Goal: Information Seeking & Learning: Compare options

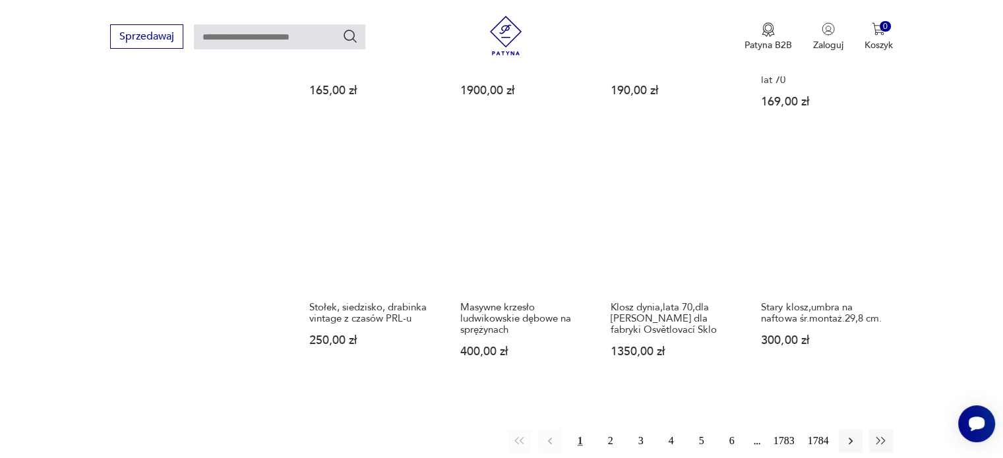
scroll to position [1047, 0]
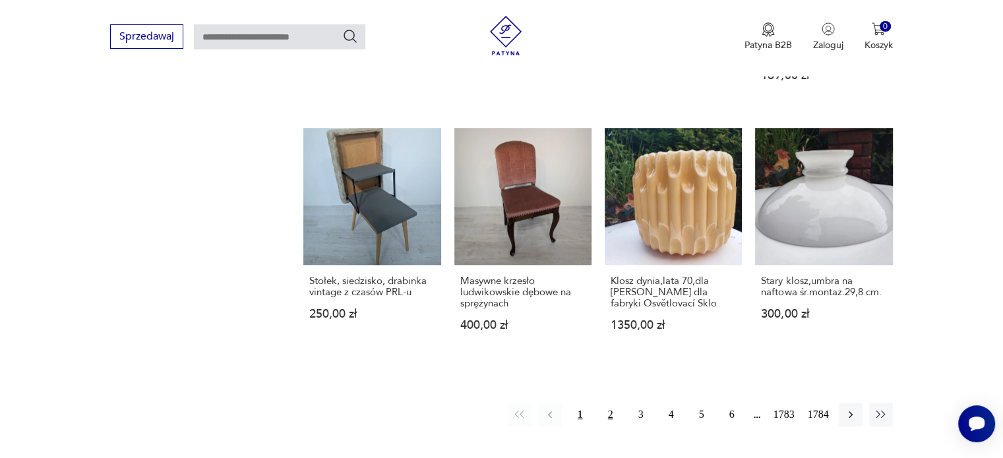
click at [605, 403] on button "2" at bounding box center [611, 415] width 24 height 24
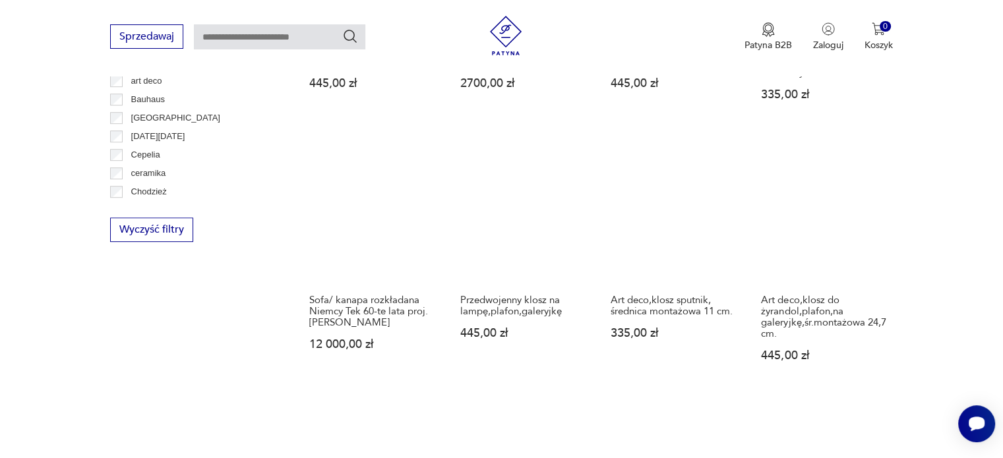
scroll to position [632, 0]
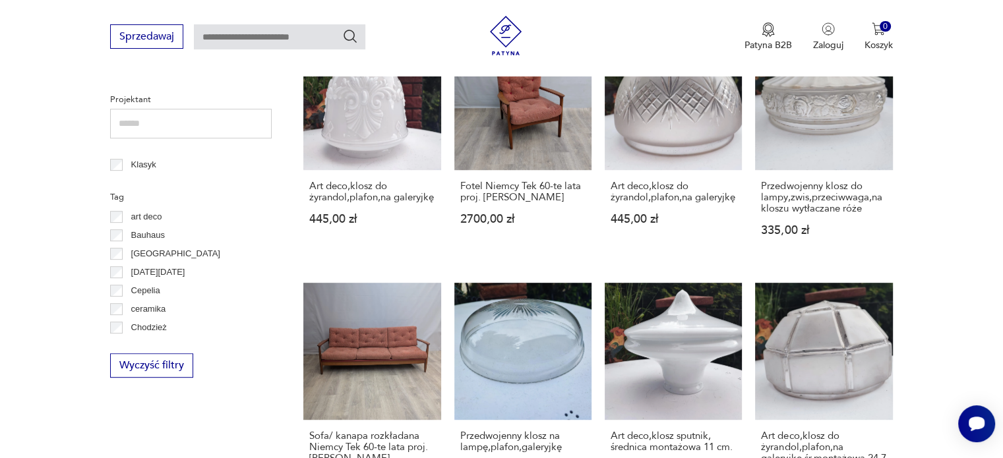
click at [301, 40] on input "text" at bounding box center [279, 36] width 171 height 25
type input "*******"
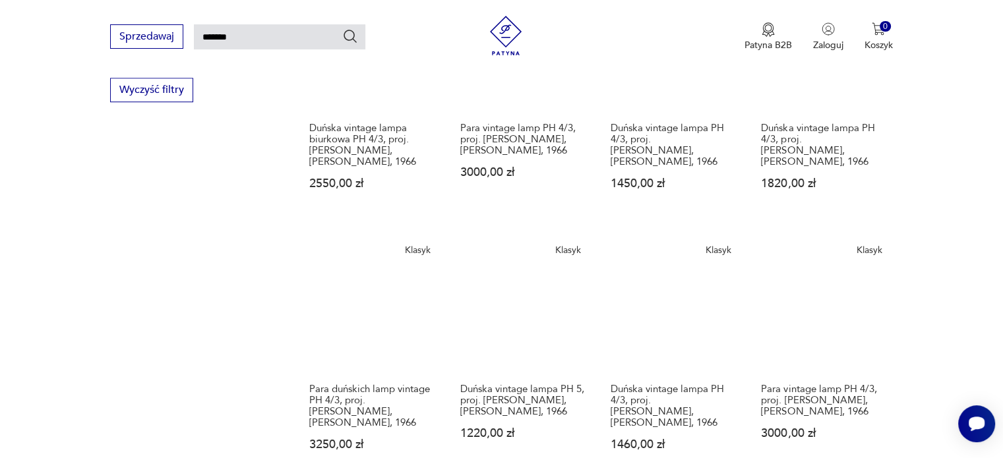
scroll to position [1102, 0]
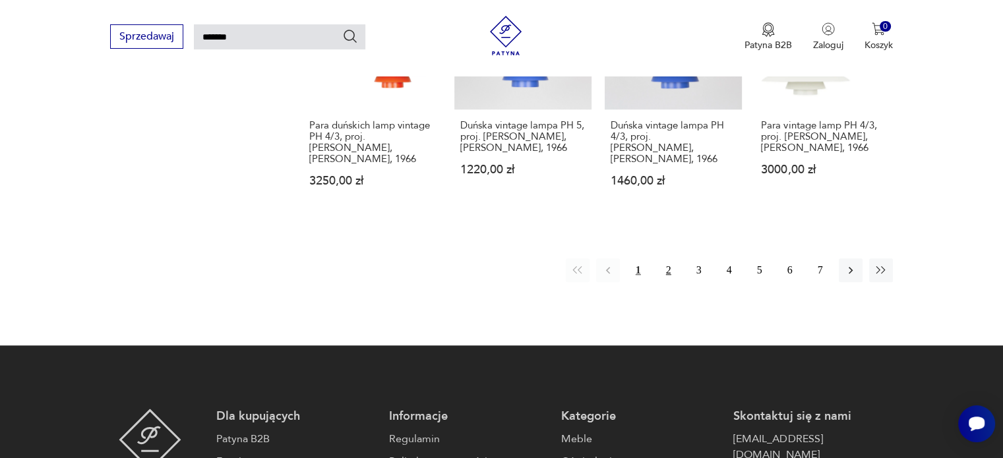
click at [667, 262] on button "2" at bounding box center [669, 270] width 24 height 24
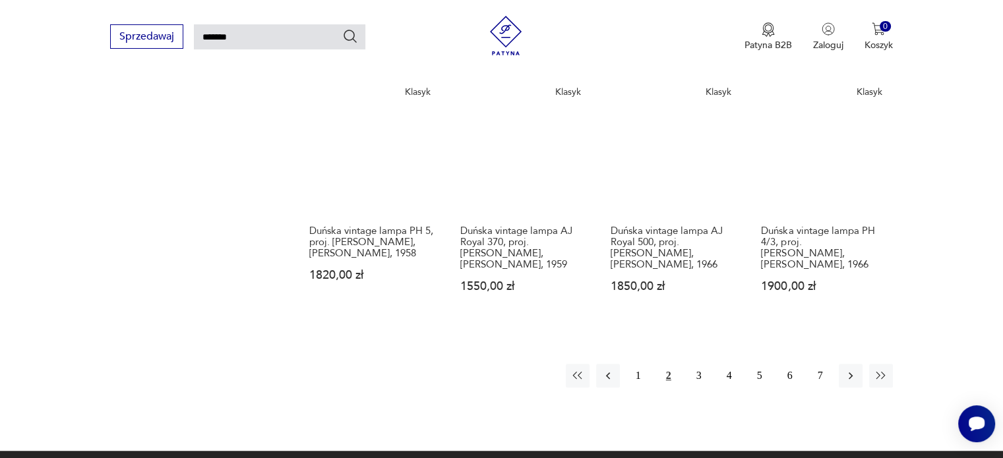
scroll to position [1036, 0]
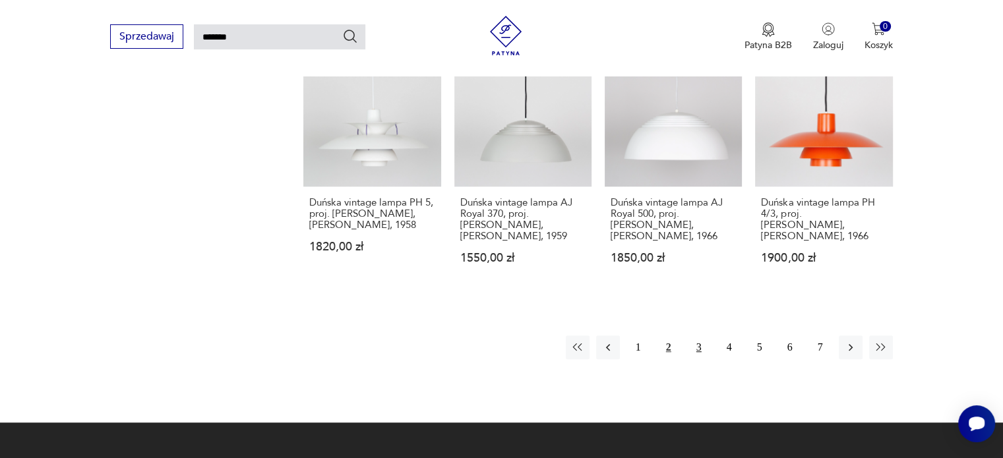
click at [695, 336] on button "3" at bounding box center [699, 348] width 24 height 24
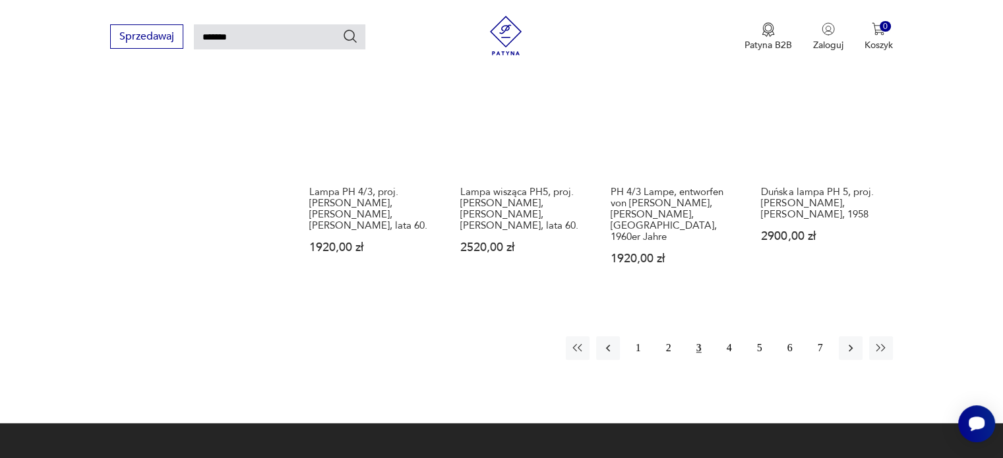
scroll to position [1036, 0]
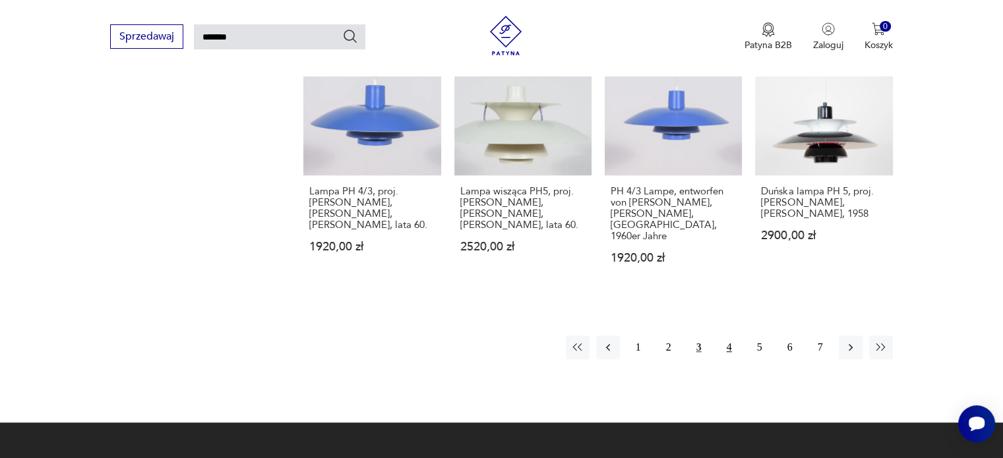
click at [729, 336] on button "4" at bounding box center [729, 348] width 24 height 24
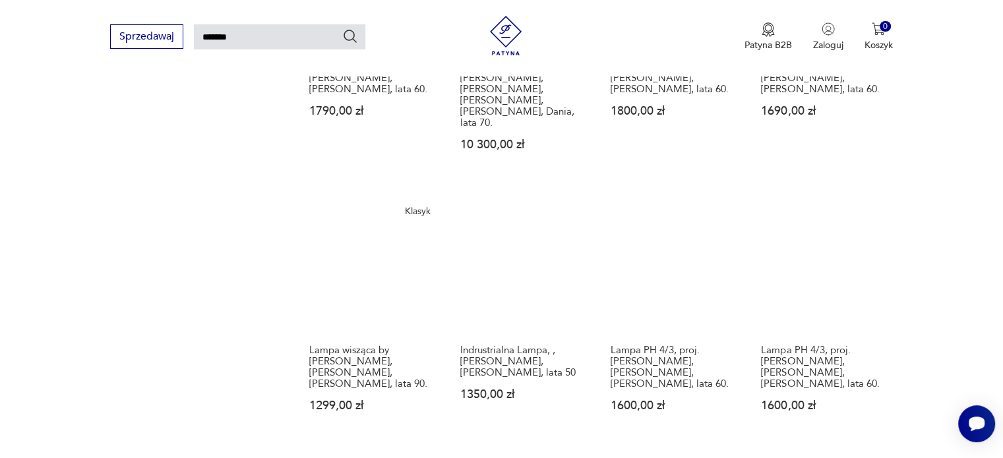
scroll to position [1102, 0]
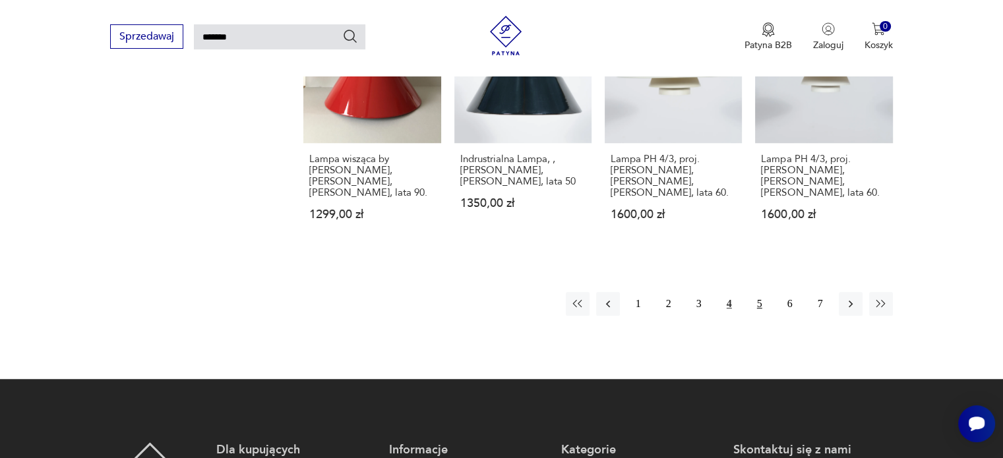
click at [758, 292] on button "5" at bounding box center [760, 304] width 24 height 24
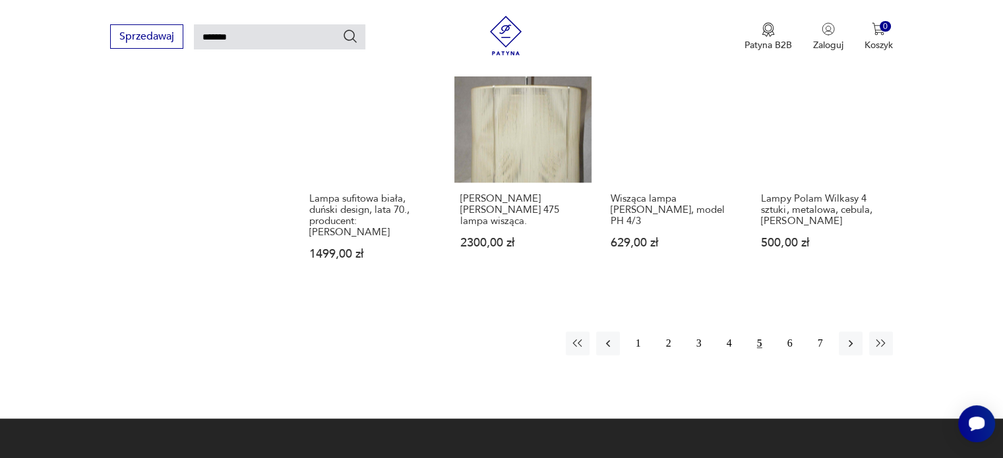
scroll to position [1167, 0]
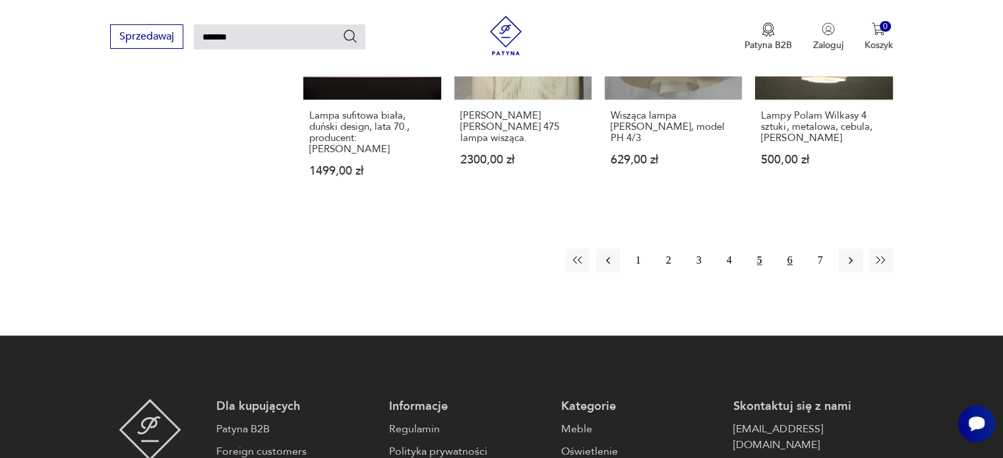
click at [788, 249] on button "6" at bounding box center [790, 261] width 24 height 24
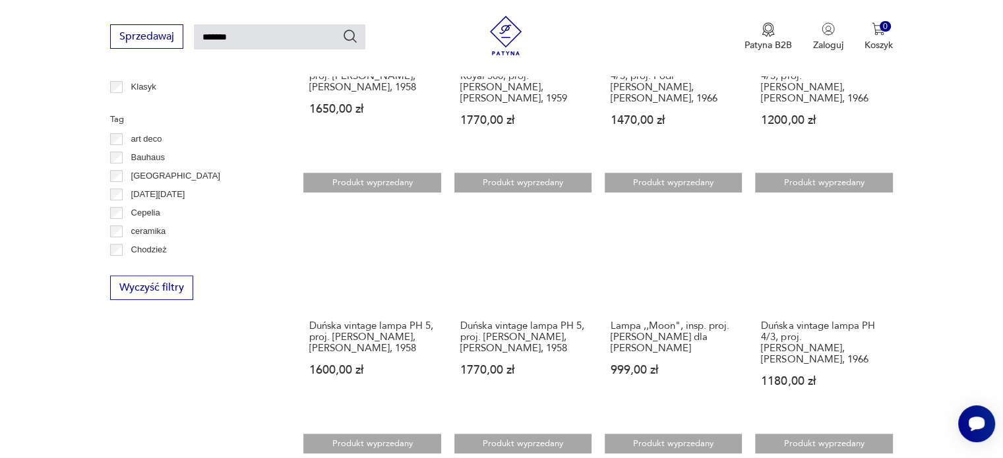
scroll to position [970, 0]
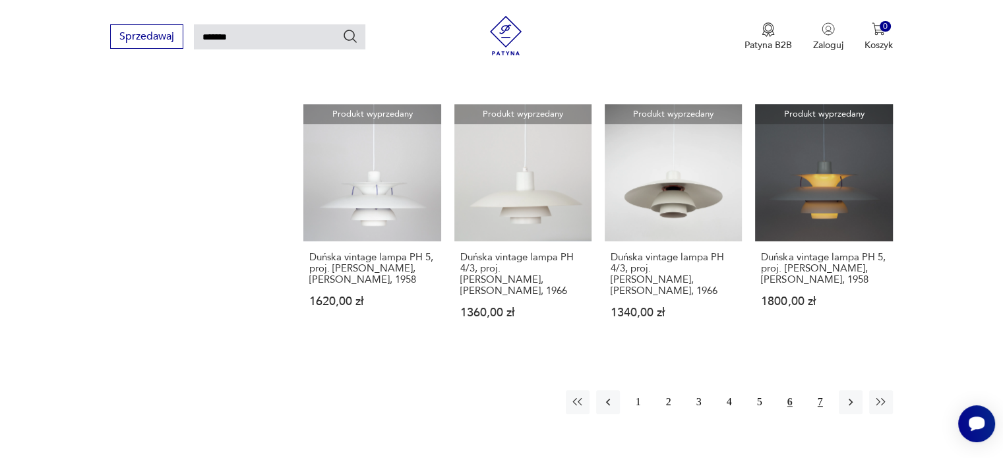
click at [828, 390] on button "7" at bounding box center [820, 402] width 24 height 24
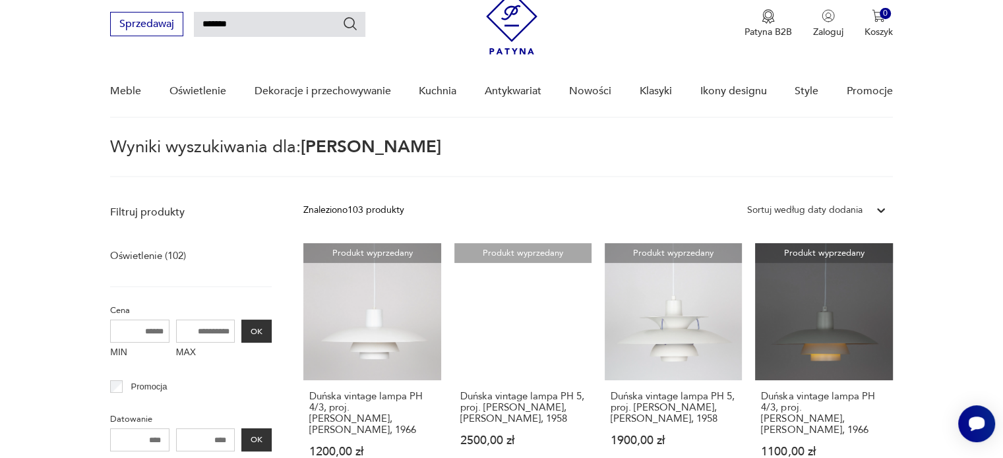
scroll to position [310, 0]
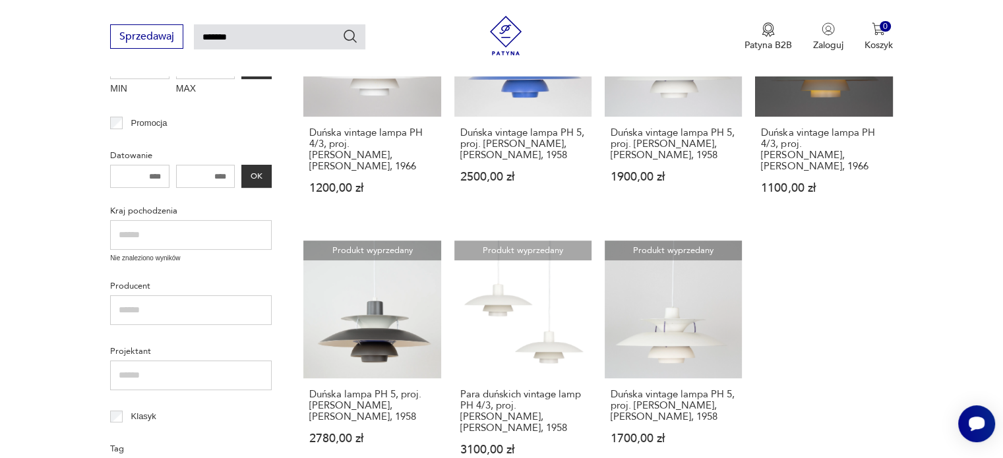
click at [510, 41] on img at bounding box center [506, 36] width 40 height 40
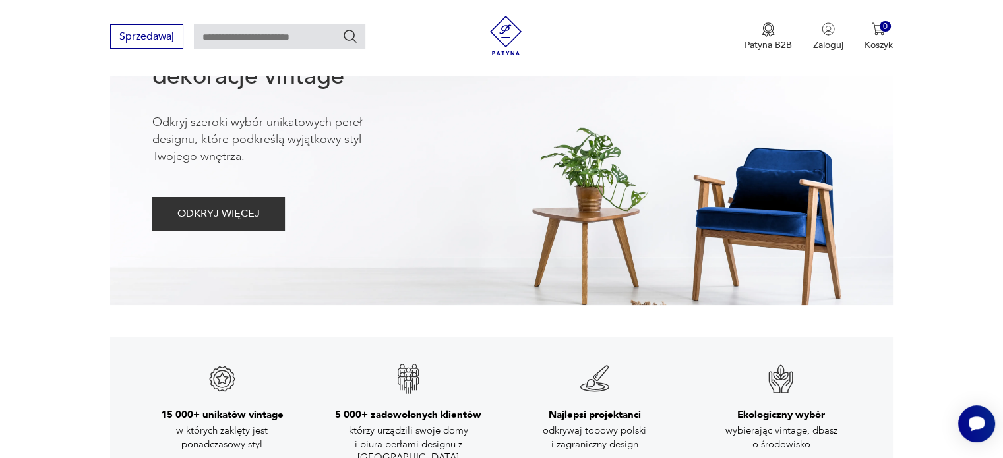
scroll to position [310, 0]
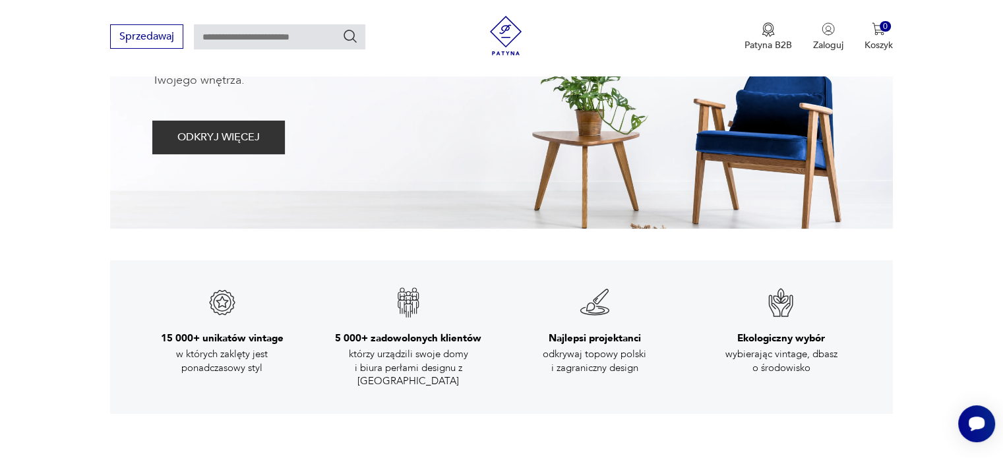
click at [279, 34] on input "text" at bounding box center [279, 36] width 171 height 25
type input "******"
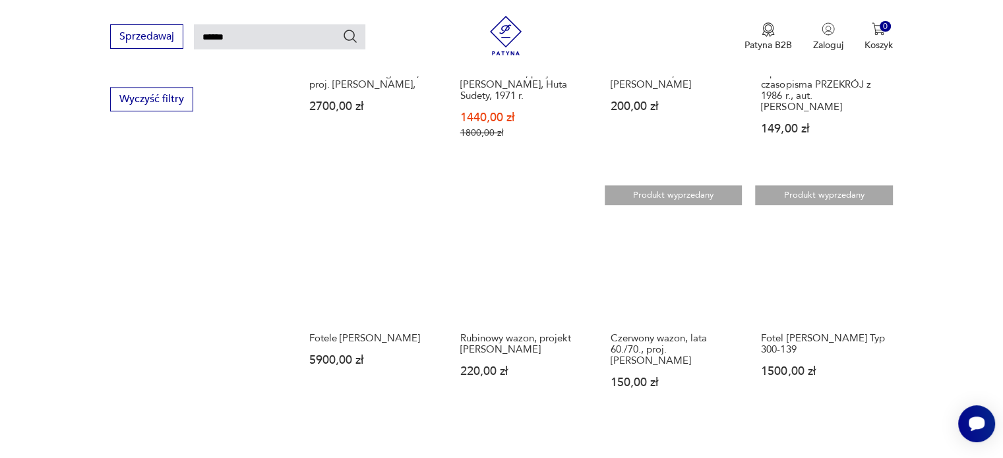
scroll to position [1036, 0]
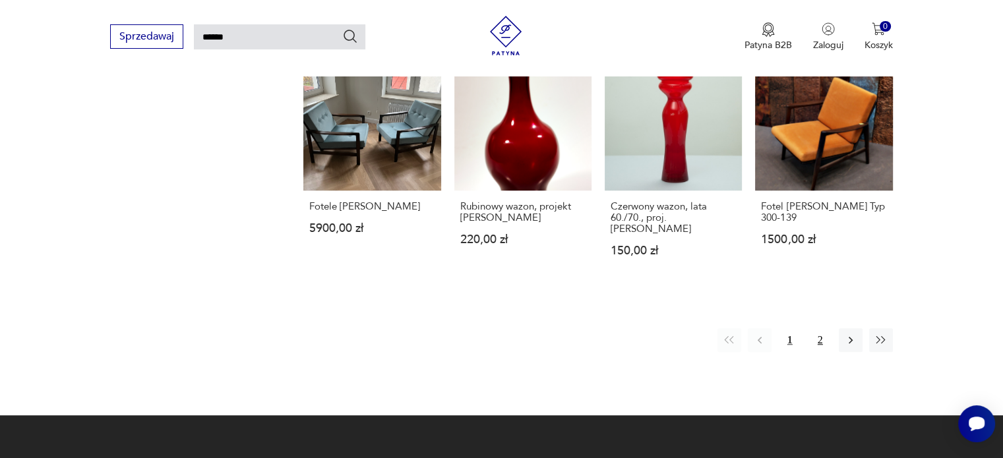
click at [817, 328] on button "2" at bounding box center [820, 340] width 24 height 24
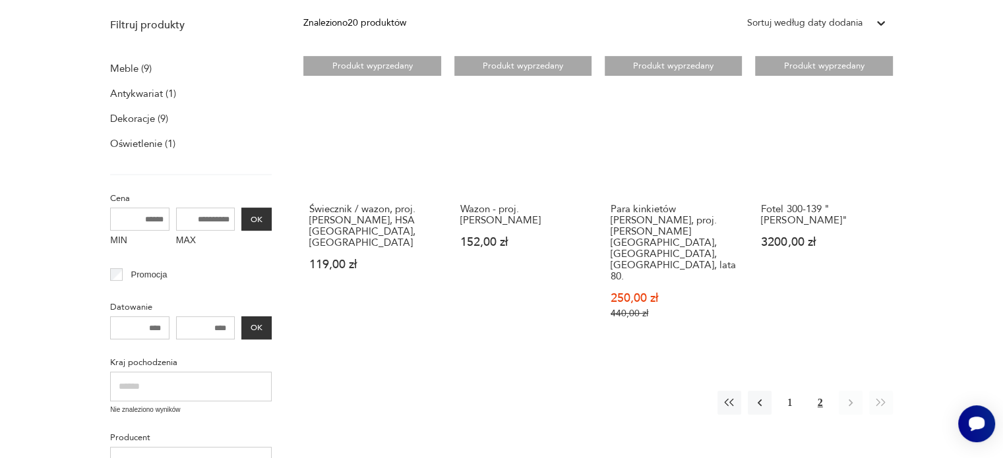
scroll to position [376, 0]
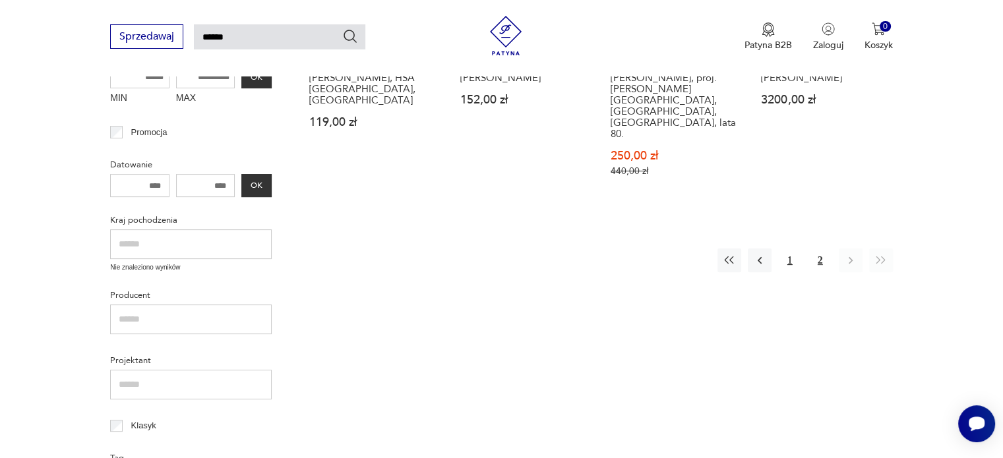
click at [788, 249] on button "1" at bounding box center [790, 261] width 24 height 24
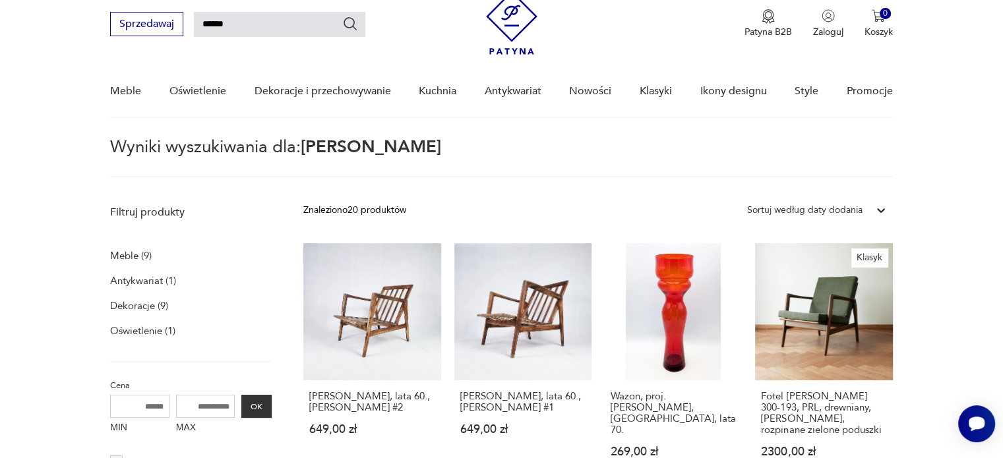
scroll to position [179, 0]
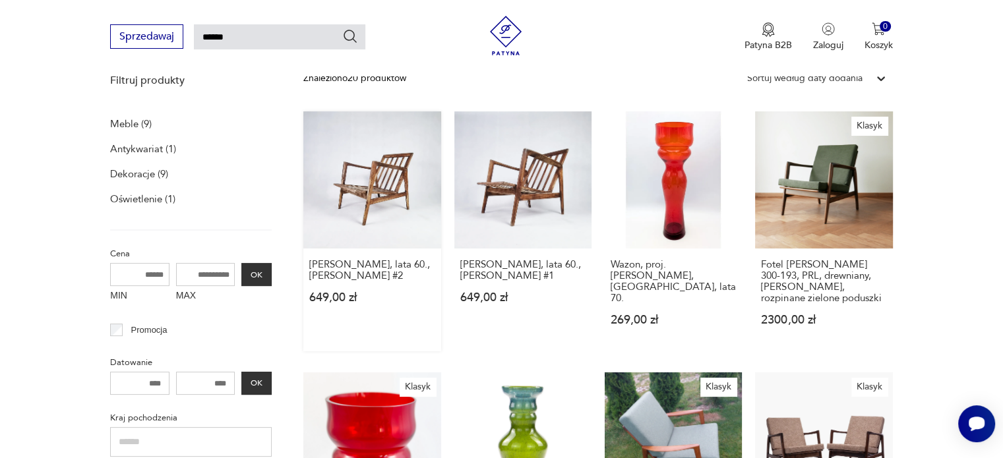
click at [380, 196] on link "Fotel Stefan, lata 60., Zenon Bączyk #2 649,00 zł" at bounding box center [371, 231] width 137 height 240
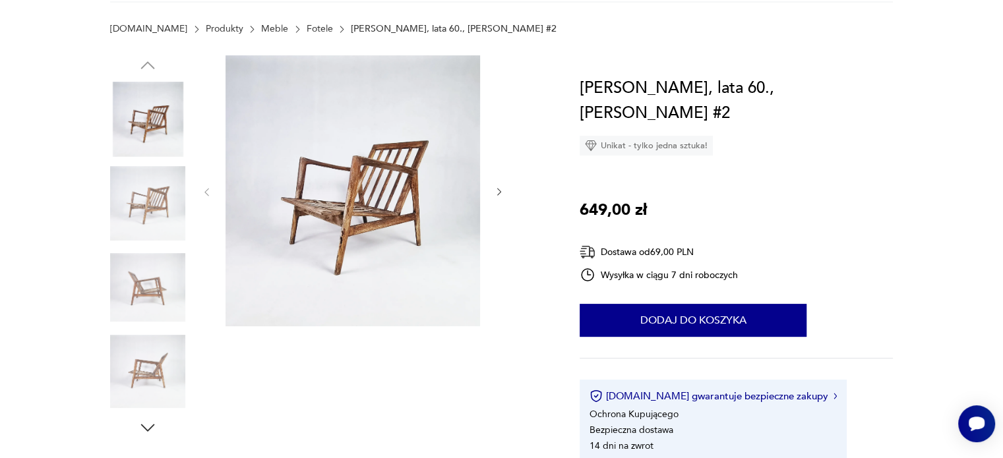
scroll to position [198, 0]
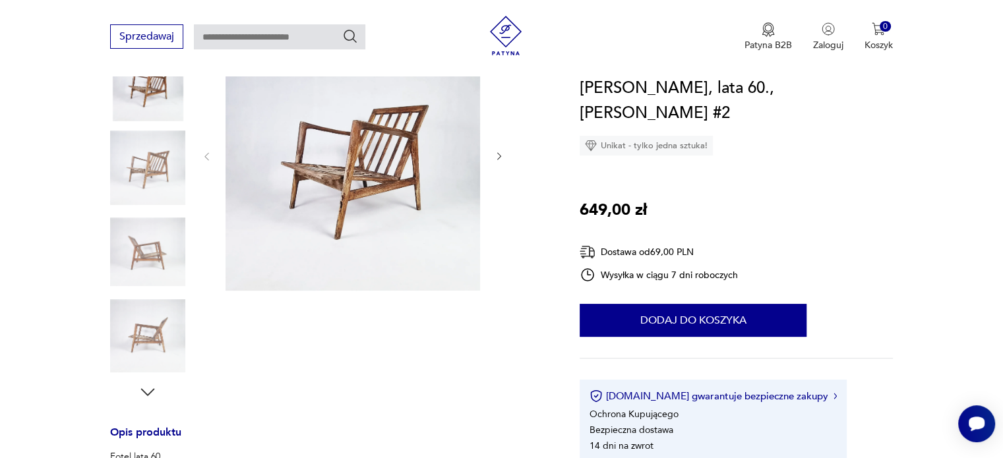
click at [132, 151] on img at bounding box center [147, 168] width 75 height 75
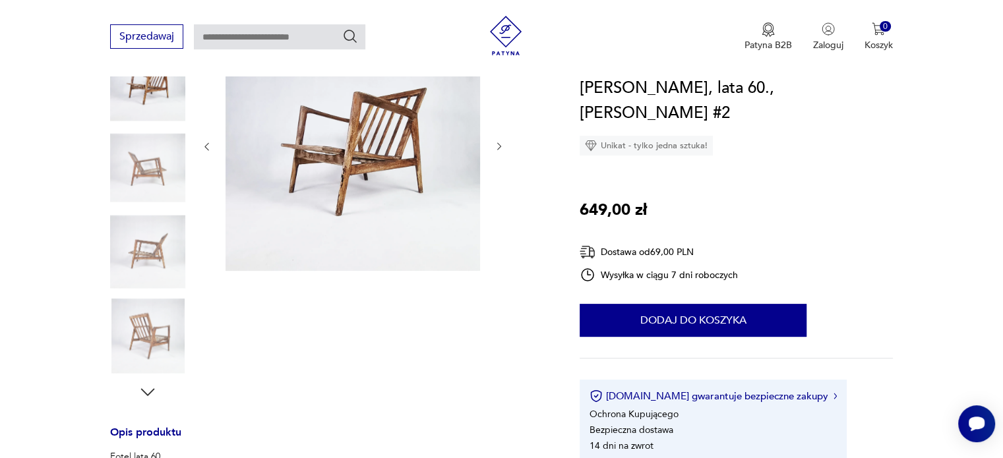
click at [156, 242] on img at bounding box center [147, 251] width 75 height 75
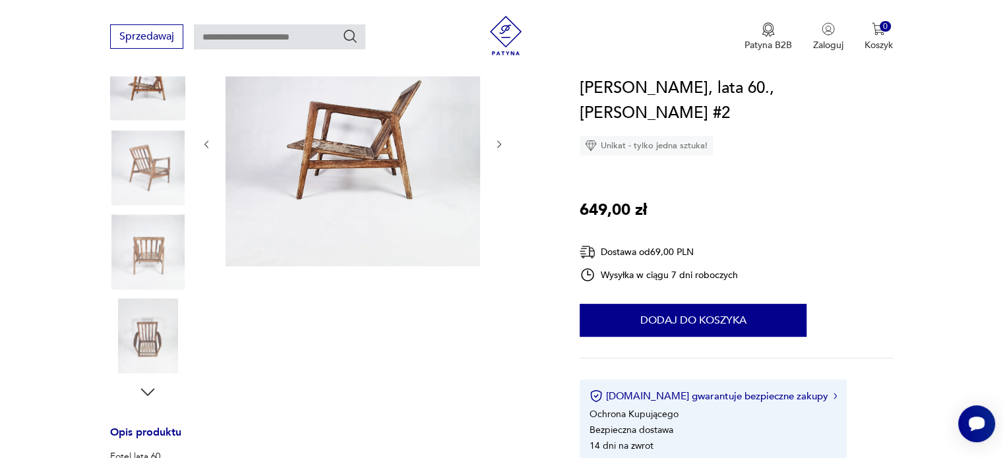
click at [146, 270] on img at bounding box center [147, 251] width 75 height 75
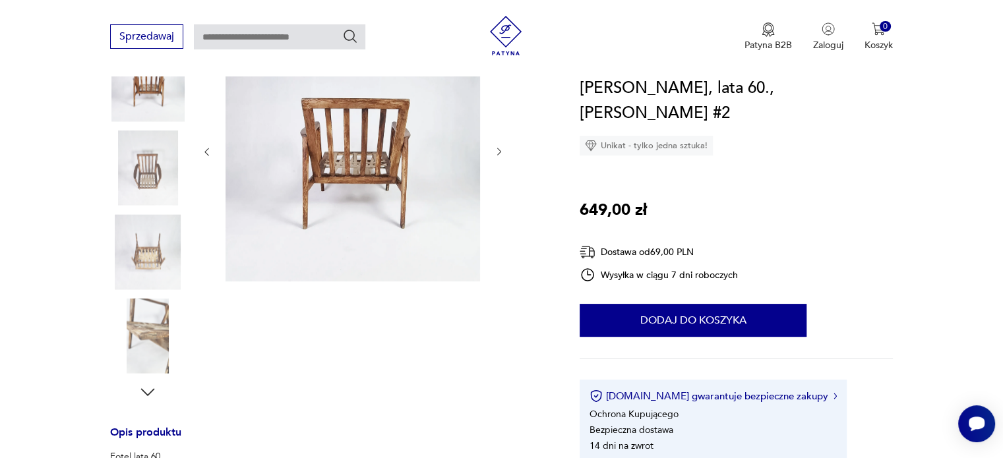
click at [150, 276] on img at bounding box center [147, 251] width 75 height 75
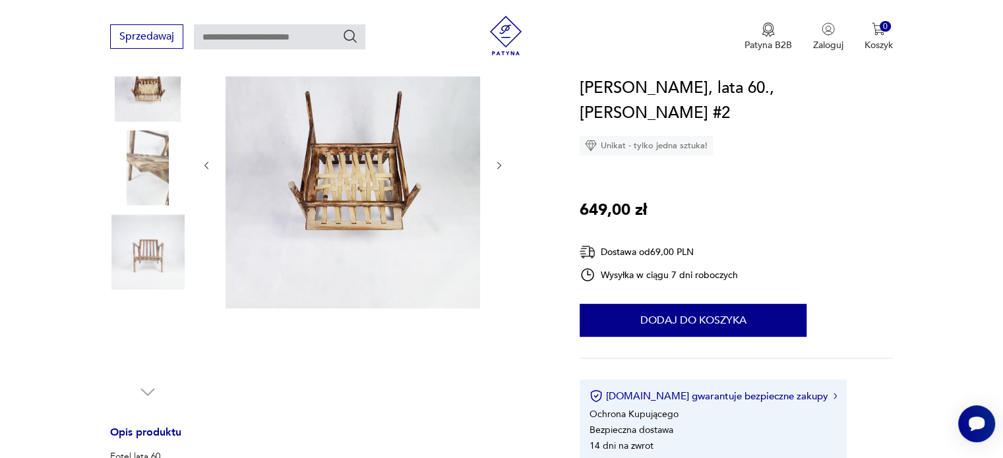
click at [150, 276] on img at bounding box center [147, 251] width 75 height 75
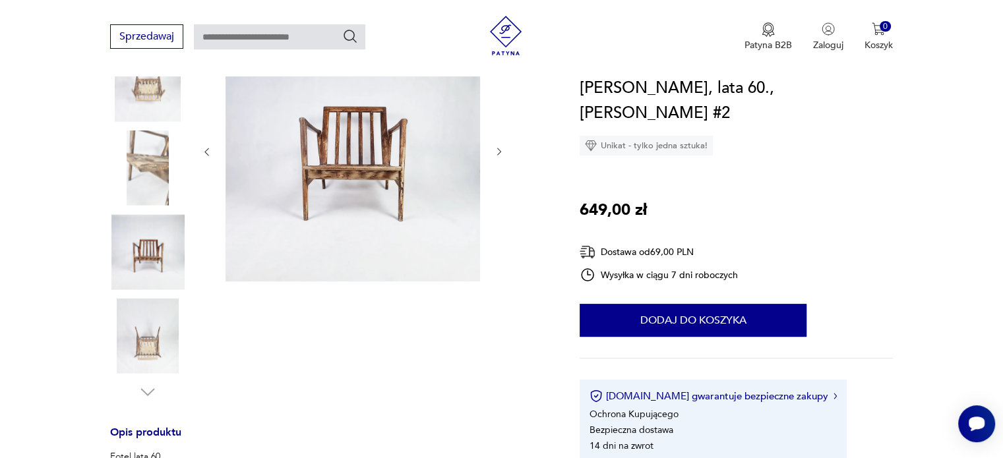
click at [151, 327] on img at bounding box center [147, 336] width 75 height 75
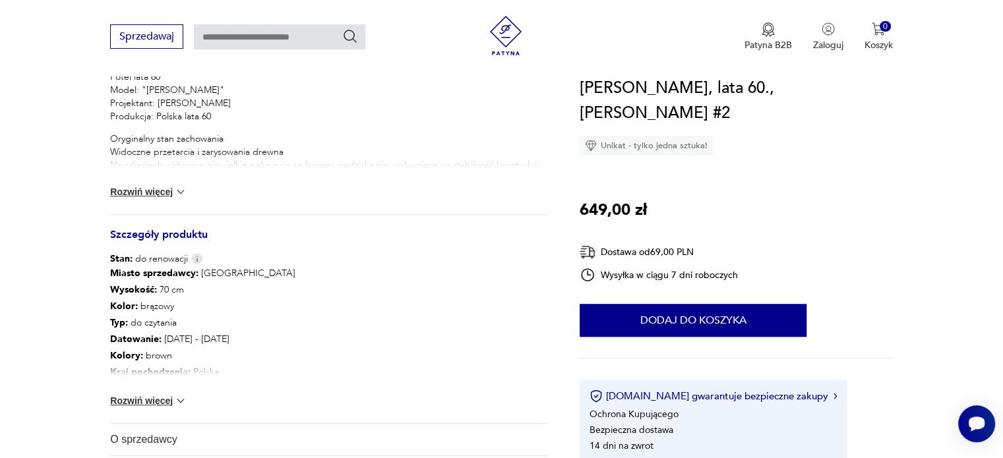
scroll to position [593, 0]
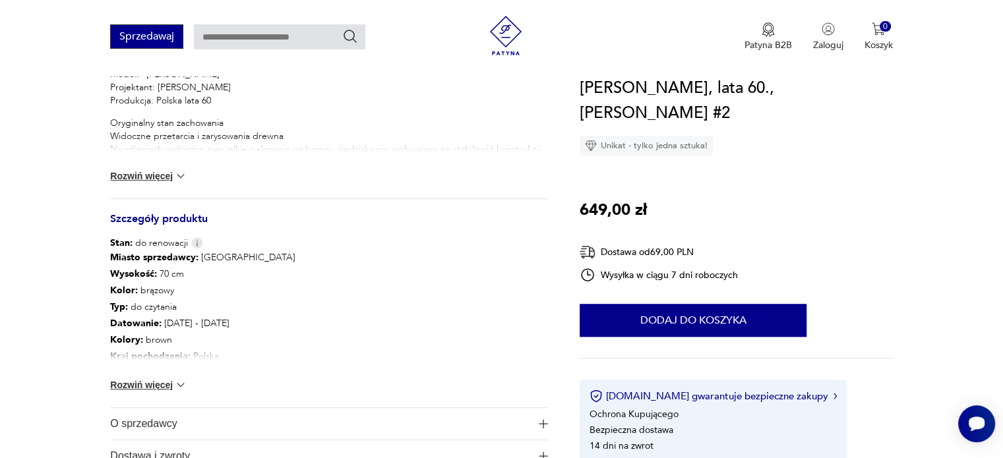
type input "******"
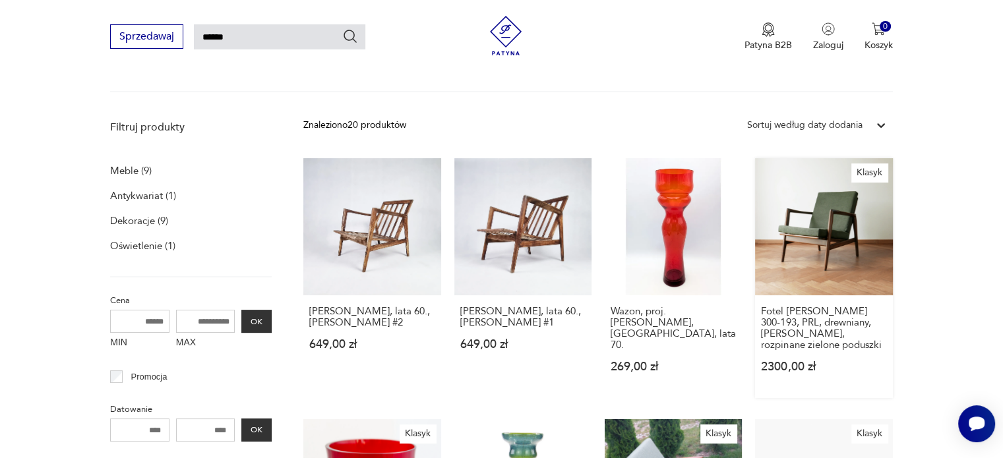
click at [809, 216] on link "Klasyk Fotel Stefan 300-193, PRL, drewniany, Bączyk, rozpinane zielone poduszki…" at bounding box center [823, 278] width 137 height 240
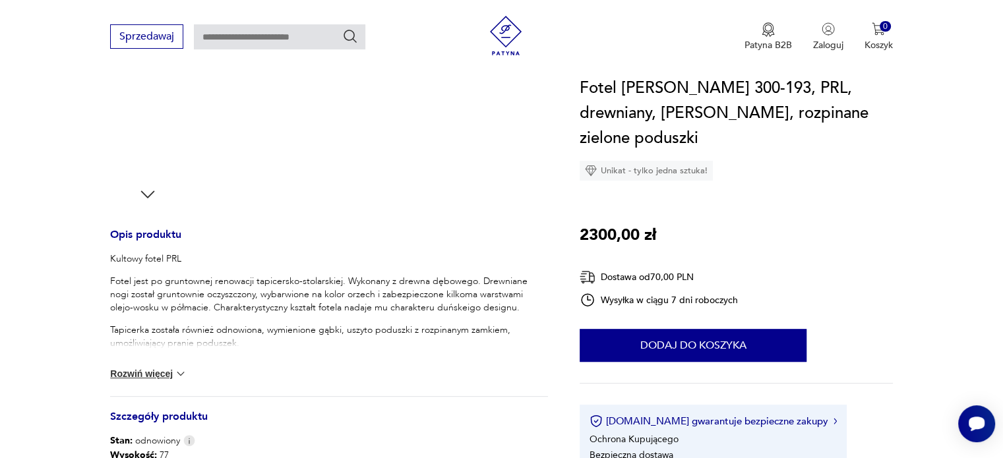
scroll to position [593, 0]
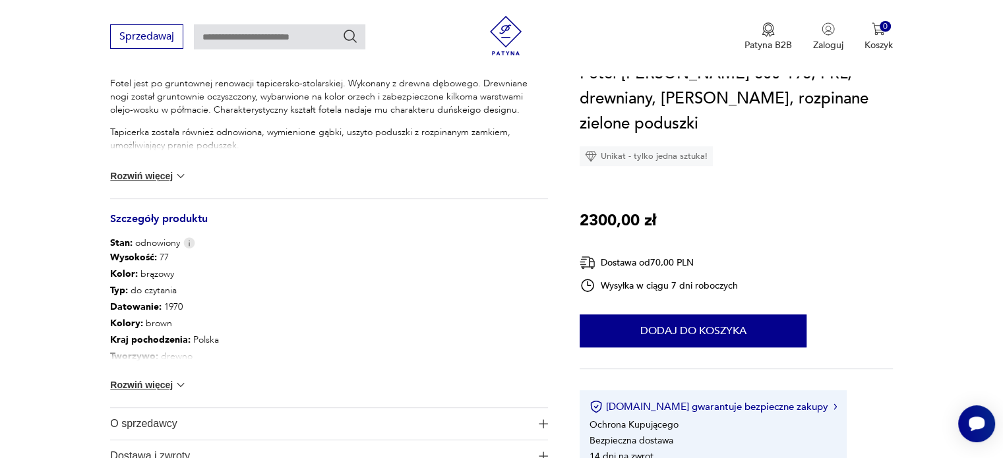
click at [175, 386] on img at bounding box center [180, 384] width 13 height 13
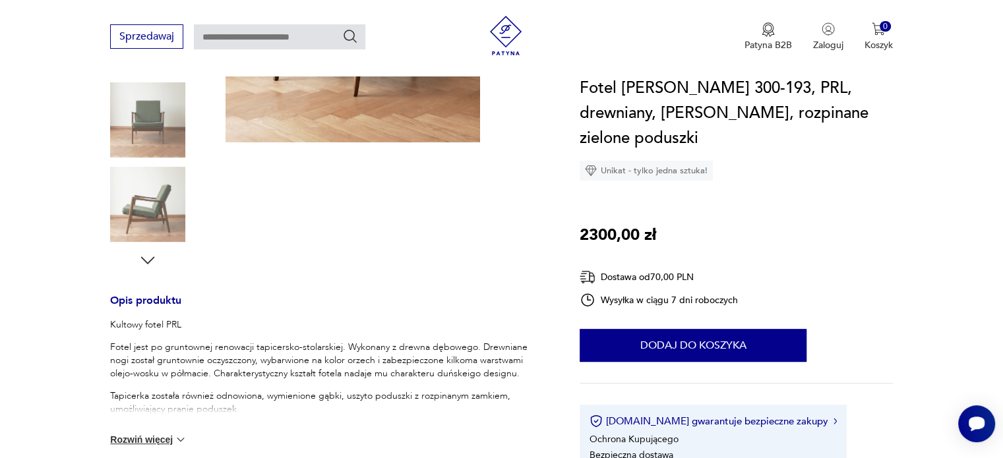
scroll to position [0, 0]
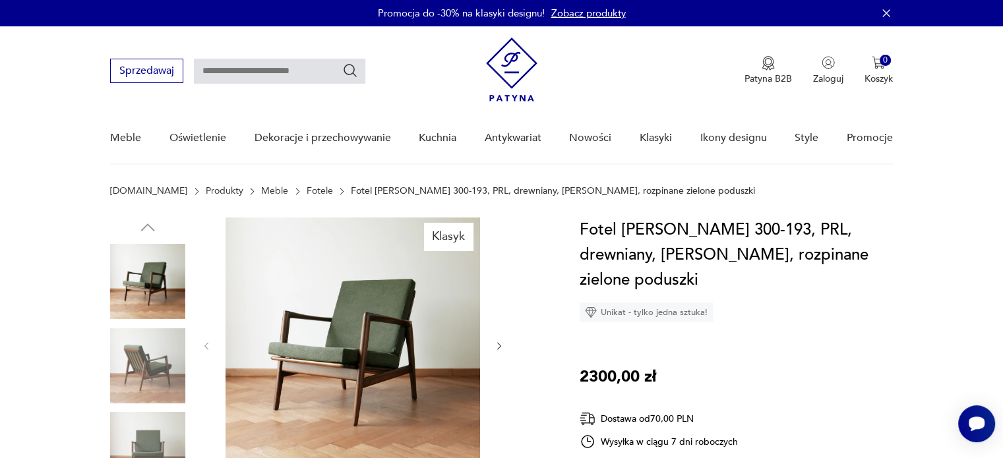
type input "******"
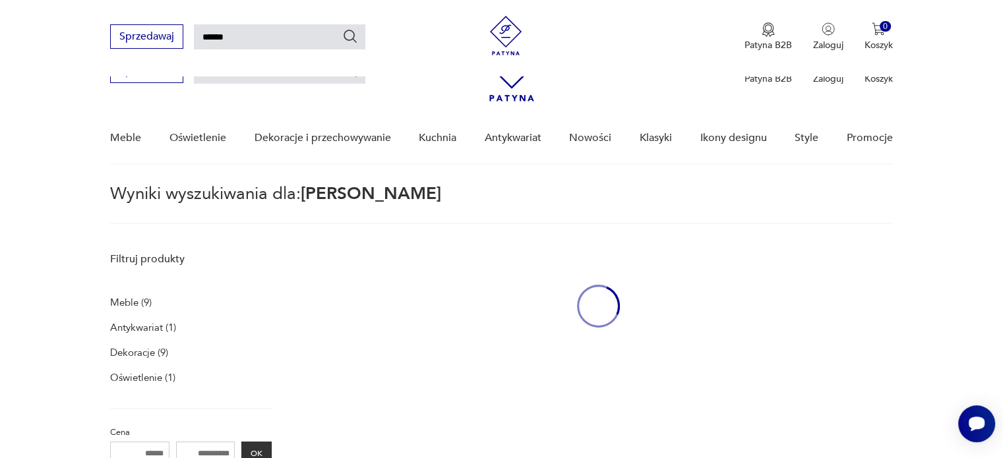
scroll to position [132, 0]
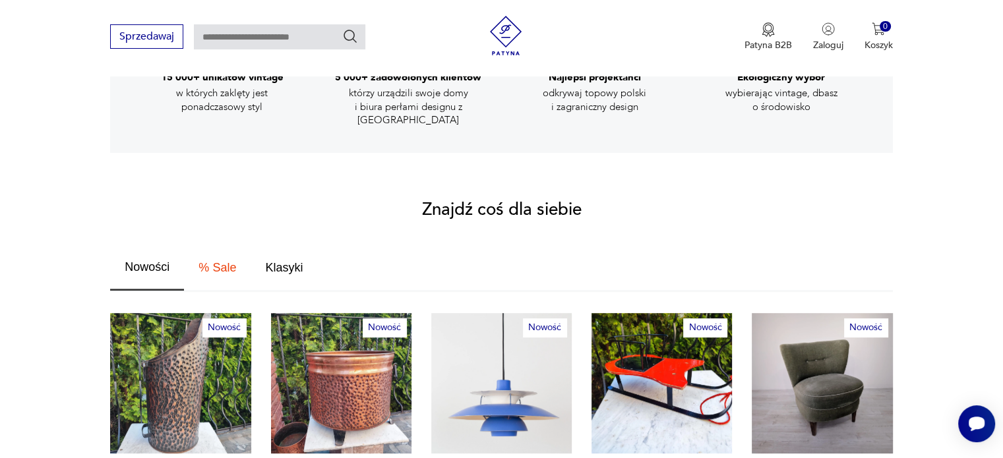
scroll to position [508, 0]
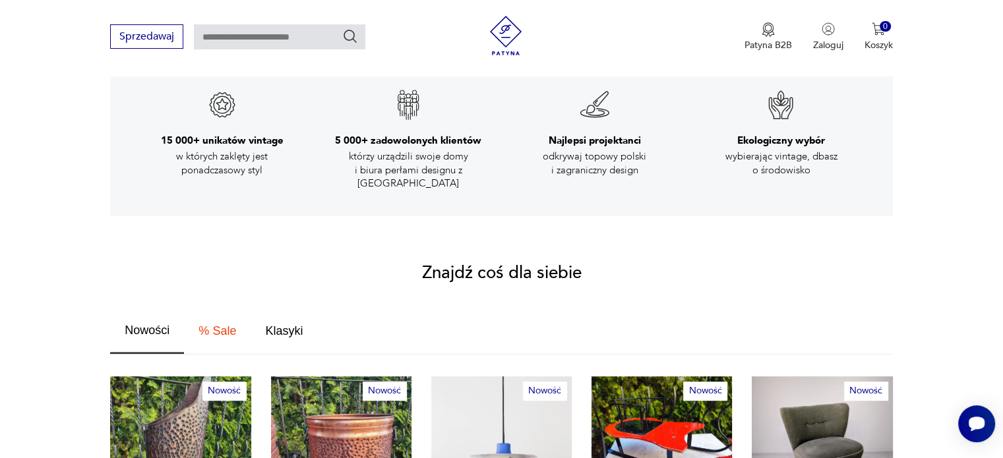
click at [245, 37] on input "text" at bounding box center [279, 36] width 171 height 25
click at [248, 39] on input "text" at bounding box center [279, 36] width 171 height 25
paste input "**********"
click at [248, 38] on input "**********" at bounding box center [279, 36] width 171 height 25
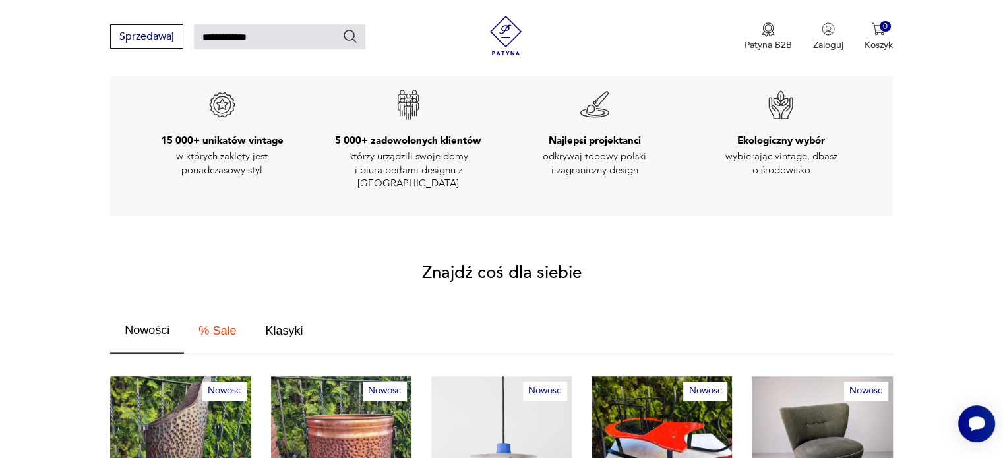
type input "**********"
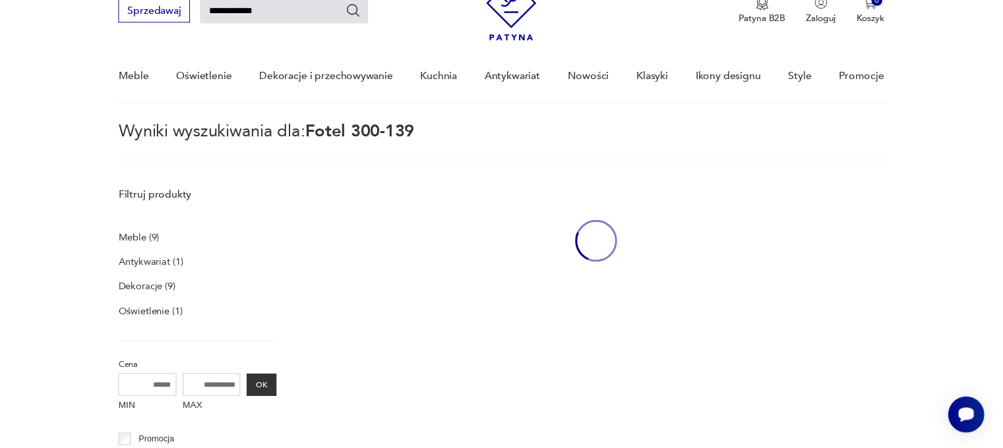
scroll to position [47, 0]
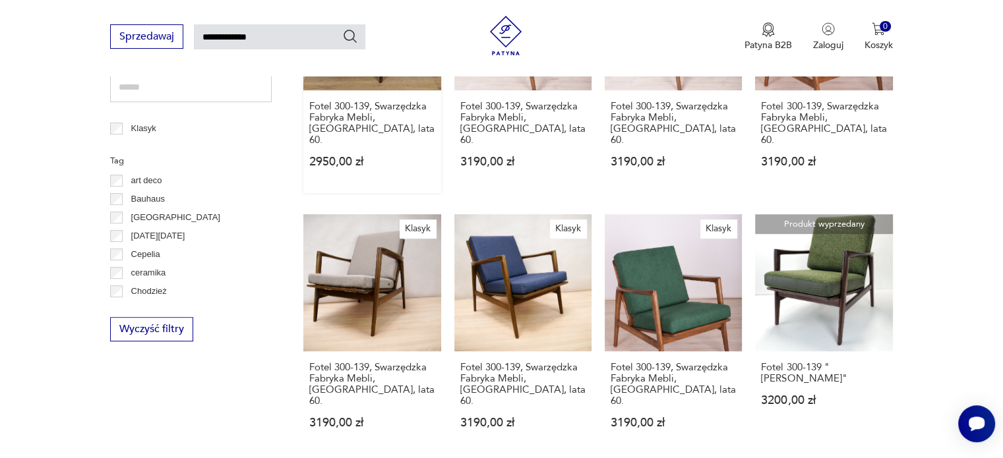
scroll to position [706, 0]
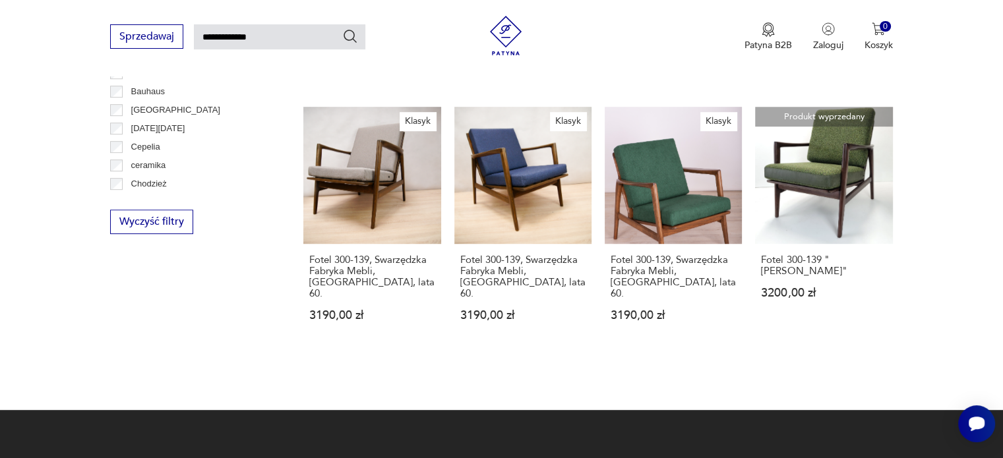
click at [809, 165] on link "Produkt wyprzedany Fotel 300-139 "Stefan" 3200,00 zł" at bounding box center [823, 227] width 137 height 240
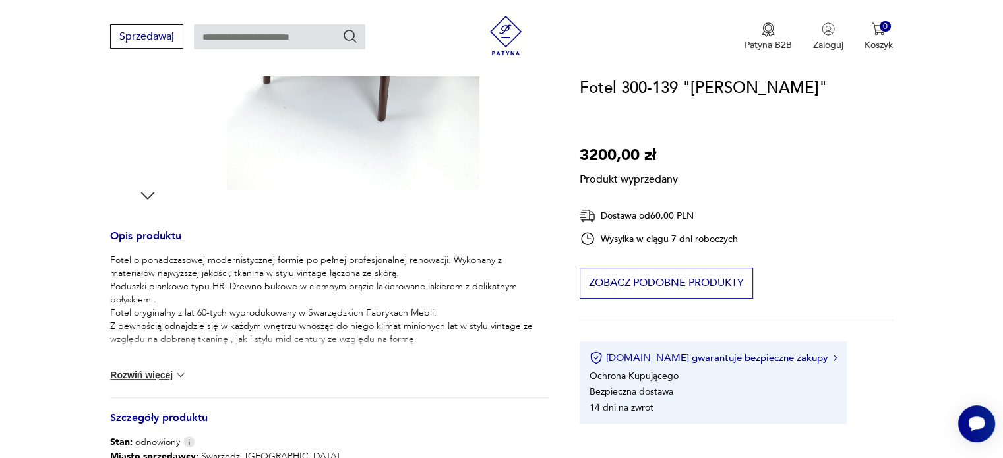
scroll to position [396, 0]
click at [155, 194] on div "Produkt wyprzedany Opis produktu Fotel o ponadczasowej modernistycznej formie p…" at bounding box center [329, 246] width 438 height 848
click at [153, 191] on div "Produkt wyprzedany Opis produktu Fotel o ponadczasowej modernistycznej formie p…" at bounding box center [329, 246] width 438 height 848
click at [141, 195] on div "Produkt wyprzedany Opis produktu Fotel o ponadczasowej modernistycznej formie p…" at bounding box center [329, 246] width 438 height 848
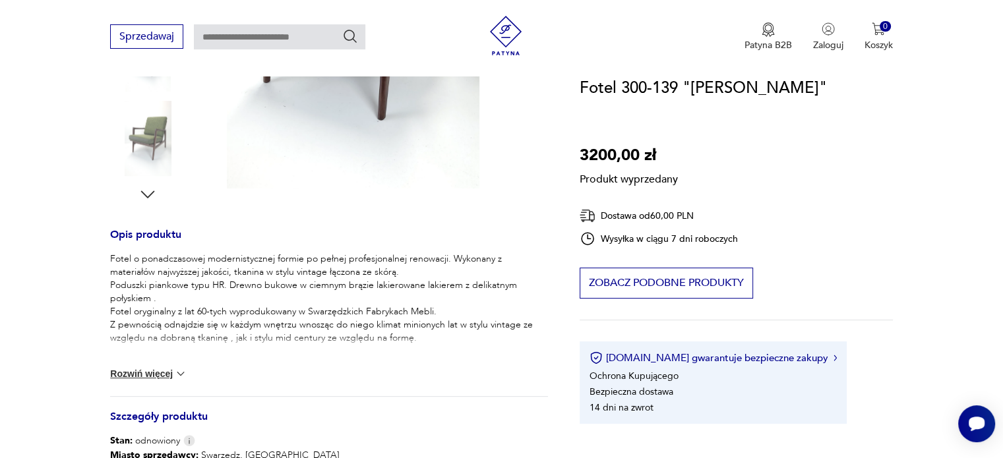
click at [141, 195] on div "Produkt wyprzedany Opis produktu Fotel o ponadczasowej modernistycznej formie p…" at bounding box center [329, 246] width 438 height 848
click at [146, 194] on div "Produkt wyprzedany Opis produktu Fotel o ponadczasowej modernistycznej formie p…" at bounding box center [329, 246] width 438 height 848
click at [148, 194] on div "Produkt wyprzedany Opis produktu Fotel o ponadczasowej modernistycznej formie p…" at bounding box center [329, 246] width 438 height 848
click at [156, 194] on div "Produkt wyprzedany Opis produktu Fotel o ponadczasowej modernistycznej formie p…" at bounding box center [329, 246] width 438 height 848
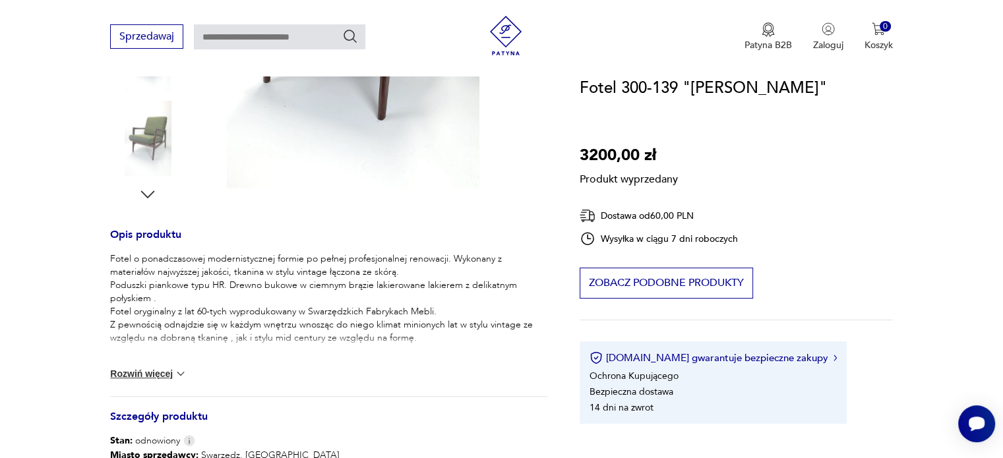
scroll to position [461, 0]
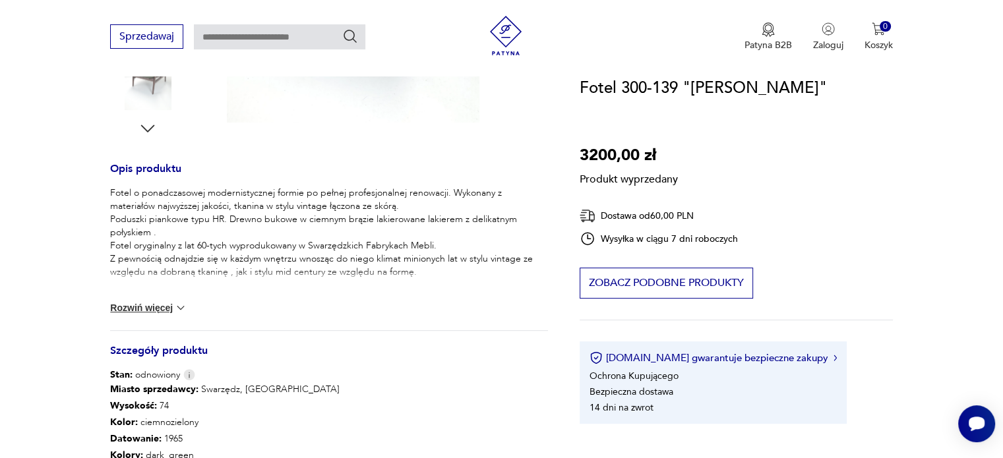
click at [171, 308] on button "Rozwiń więcej" at bounding box center [148, 307] width 76 height 13
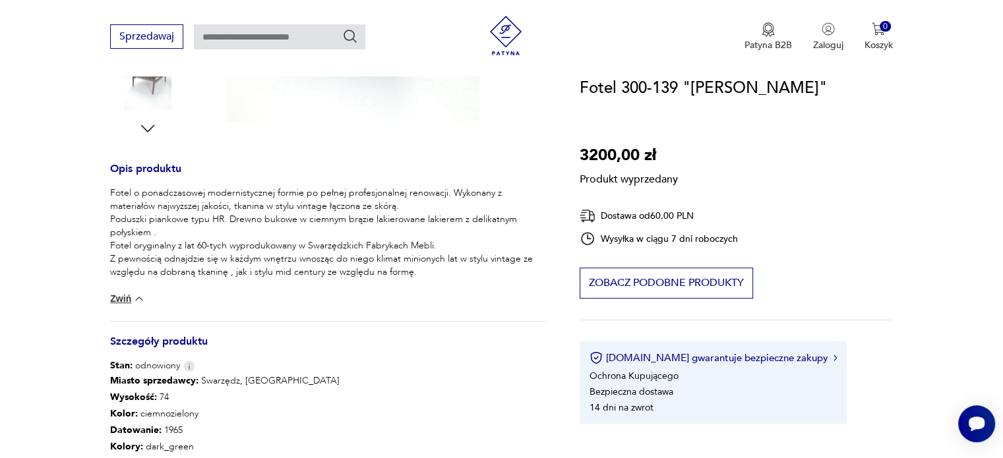
scroll to position [330, 0]
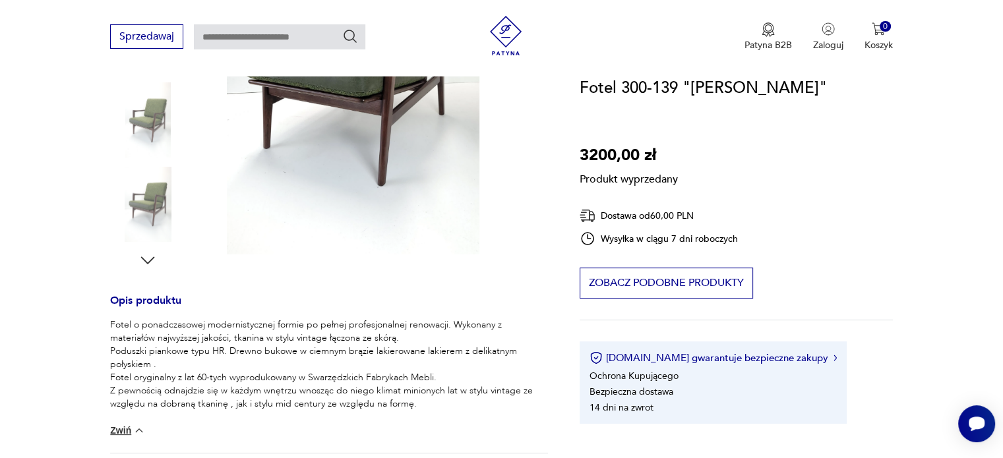
click at [148, 261] on div "Produkt wyprzedany Opis produktu Fotel o ponadczasowej modernistycznej formie p…" at bounding box center [329, 307] width 438 height 839
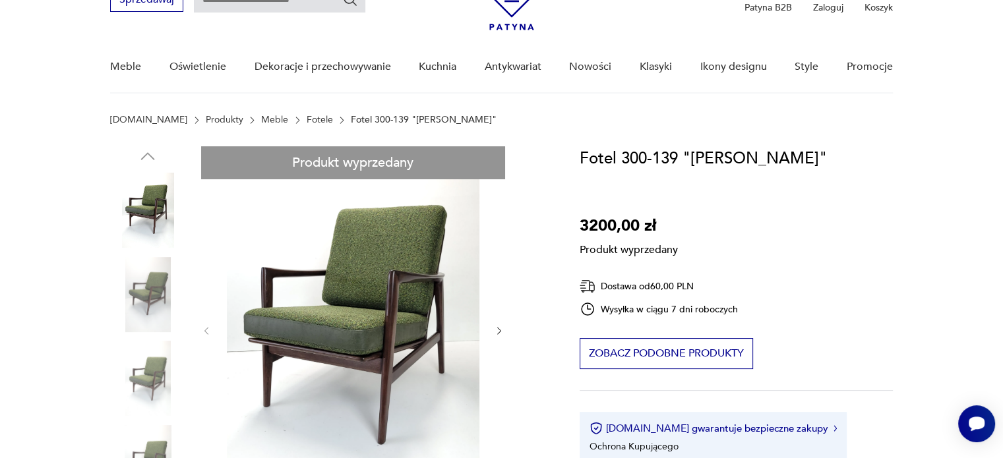
scroll to position [0, 0]
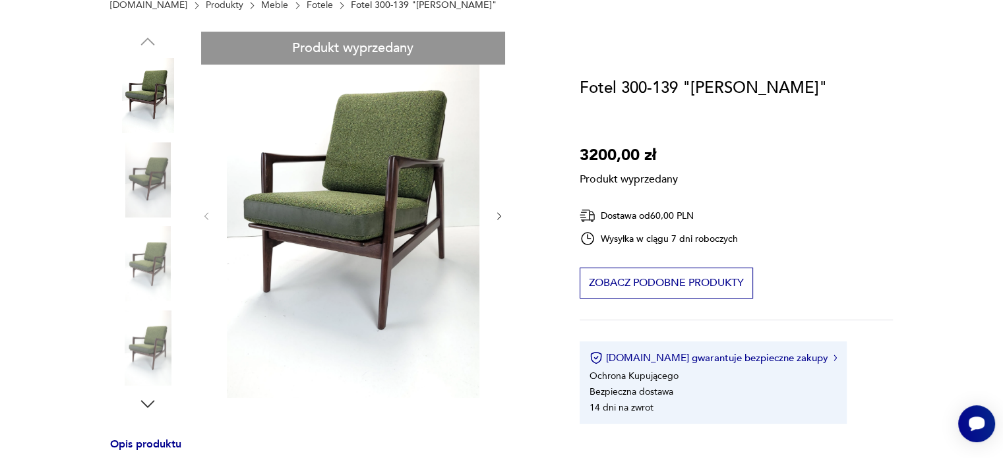
scroll to position [264, 0]
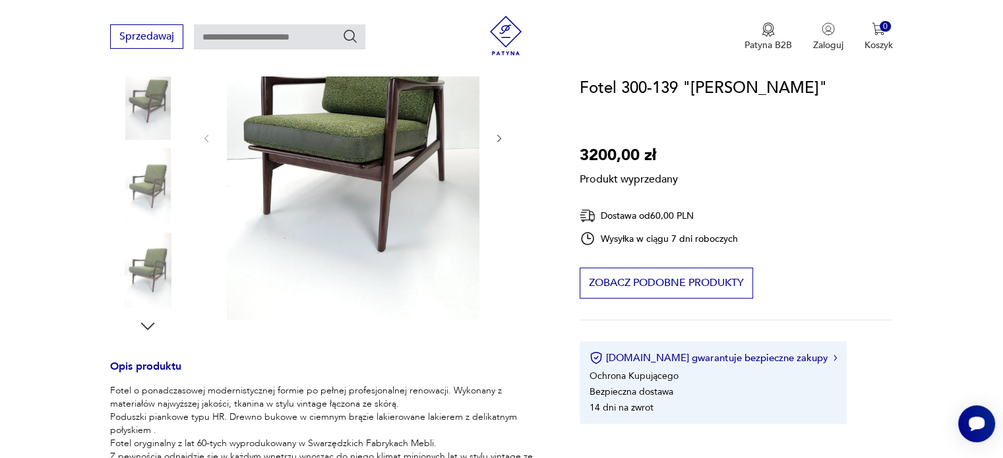
click at [153, 268] on div "Produkt wyprzedany Opis produktu Fotel o ponadczasowej modernistycznej formie p…" at bounding box center [329, 373] width 438 height 839
click at [150, 324] on div "Produkt wyprzedany Opis produktu Fotel o ponadczasowej modernistycznej formie p…" at bounding box center [329, 373] width 438 height 839
click at [148, 325] on div "Produkt wyprzedany Opis produktu Fotel o ponadczasowej modernistycznej formie p…" at bounding box center [329, 373] width 438 height 839
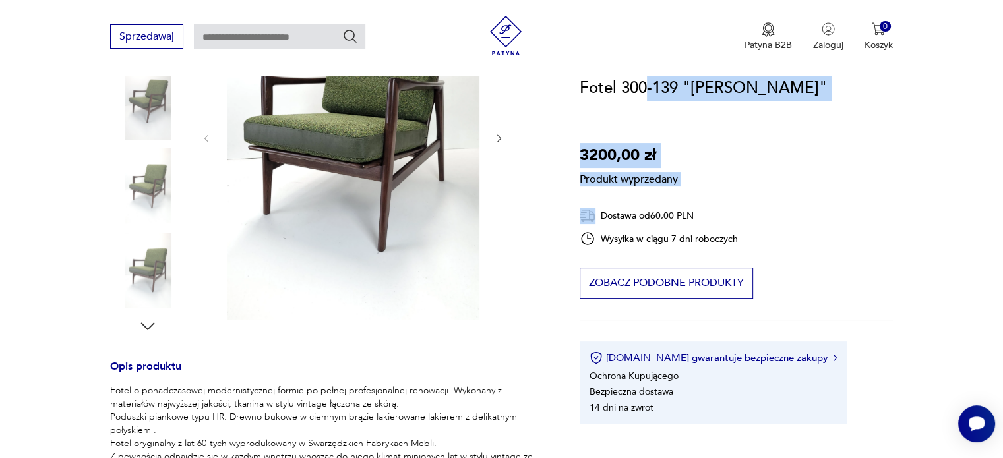
drag, startPoint x: 580, startPoint y: 84, endPoint x: 641, endPoint y: 92, distance: 61.2
click at [643, 92] on section "Produkt wyprzedany Opis produktu Fotel o ponadczasowej modernistycznej formie p…" at bounding box center [501, 389] width 1003 height 871
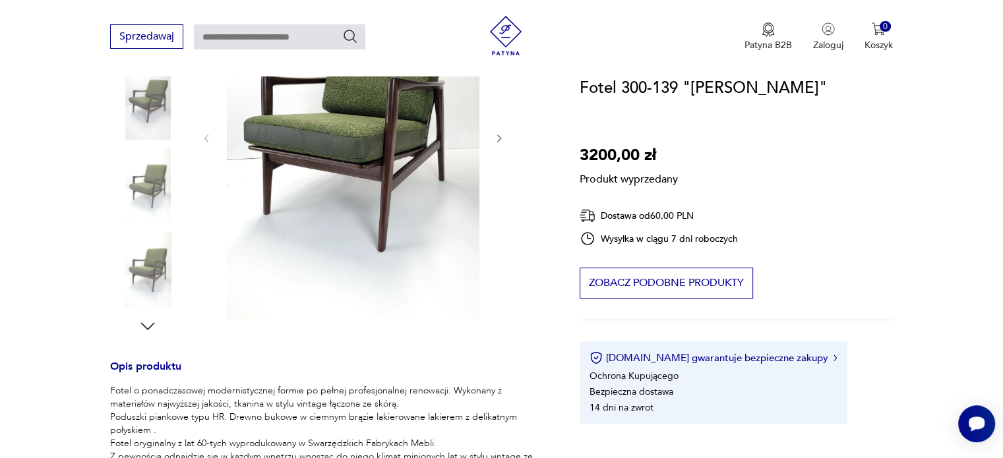
drag, startPoint x: 622, startPoint y: 93, endPoint x: 601, endPoint y: 93, distance: 20.4
click at [620, 93] on h1 "Fotel 300-139 "Stefan"" at bounding box center [702, 88] width 247 height 25
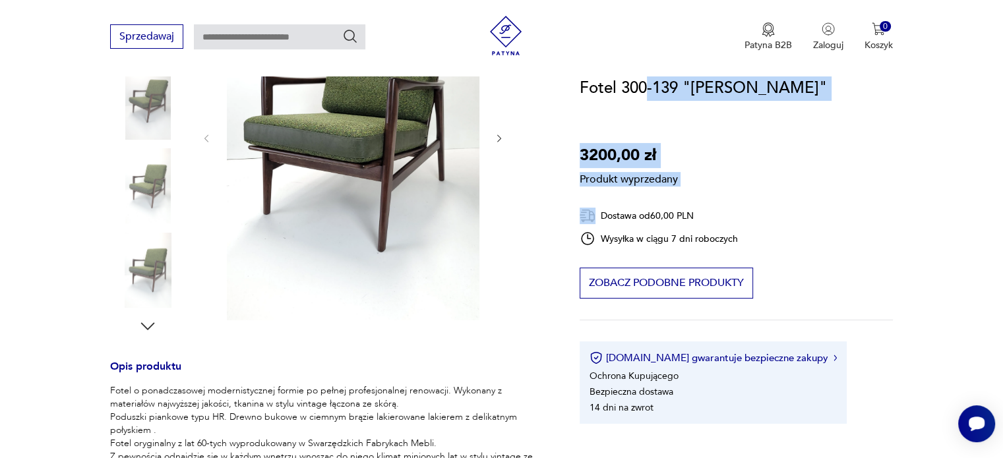
drag, startPoint x: 577, startPoint y: 84, endPoint x: 643, endPoint y: 89, distance: 65.4
click at [642, 89] on section "Produkt wyprzedany Opis produktu Fotel o ponadczasowej modernistycznej formie p…" at bounding box center [501, 389] width 1003 height 871
click at [643, 89] on h1 "Fotel 300-139 "Stefan"" at bounding box center [702, 88] width 247 height 25
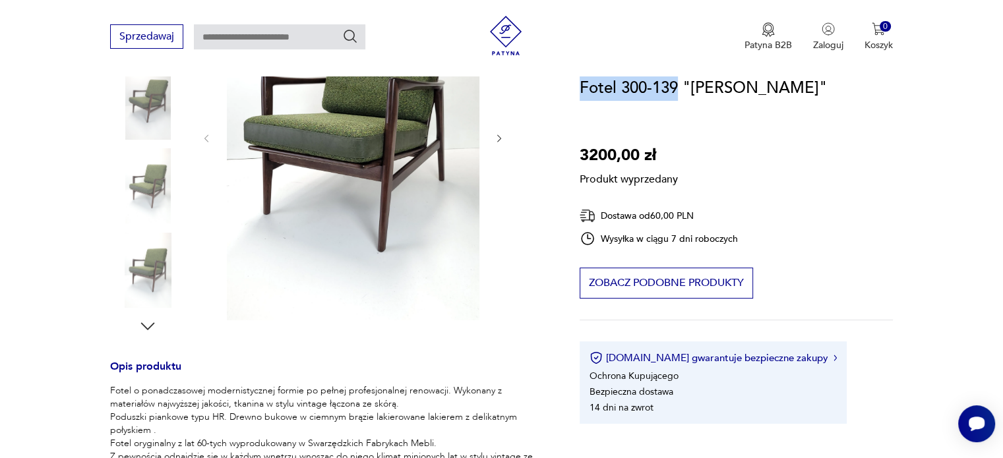
drag, startPoint x: 675, startPoint y: 86, endPoint x: 579, endPoint y: 86, distance: 95.6
click at [579, 86] on h1 "Fotel 300-139 "Stefan"" at bounding box center [702, 88] width 247 height 25
copy h1 "Fotel 300-139"
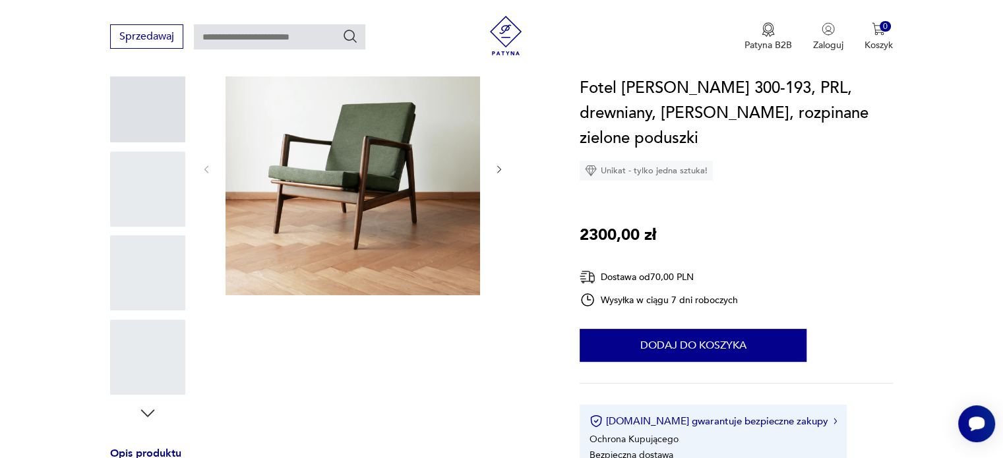
scroll to position [198, 0]
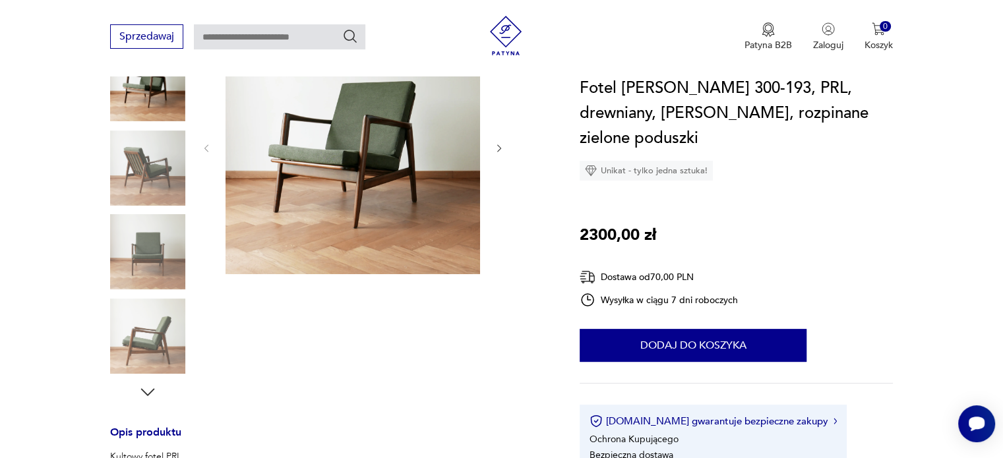
click at [122, 183] on img at bounding box center [147, 168] width 75 height 75
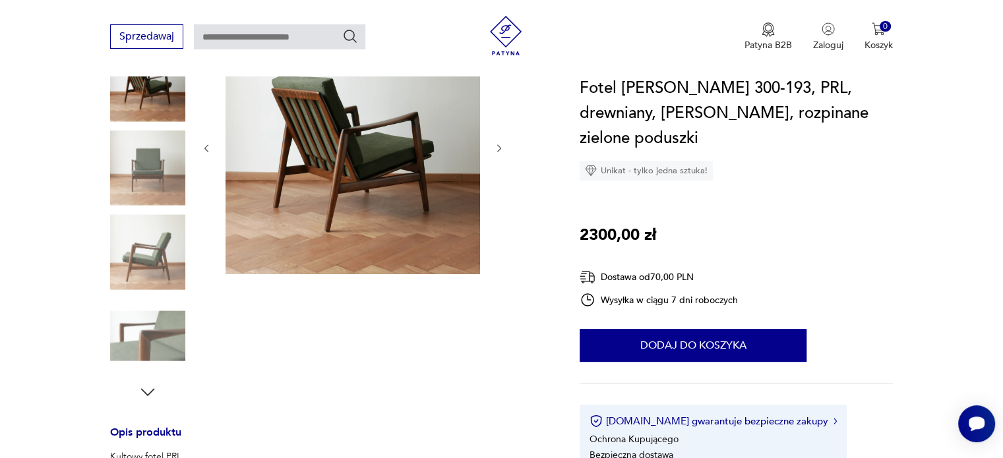
click at [150, 187] on img at bounding box center [147, 168] width 75 height 75
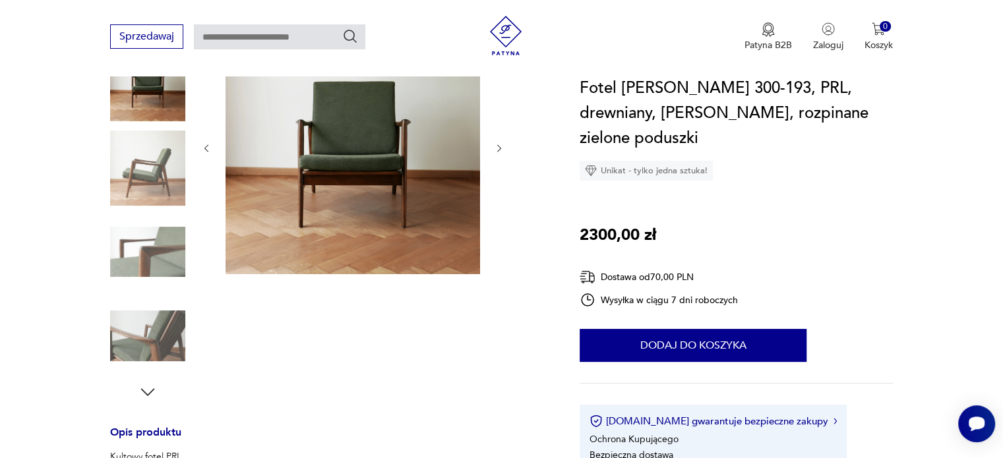
click at [149, 212] on div at bounding box center [147, 211] width 75 height 330
click at [150, 223] on img at bounding box center [147, 251] width 75 height 75
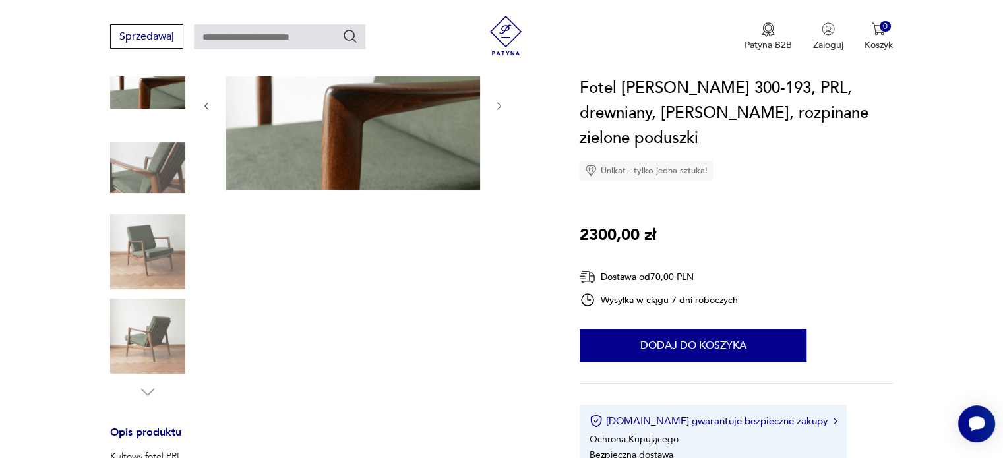
click at [152, 230] on img at bounding box center [147, 251] width 75 height 75
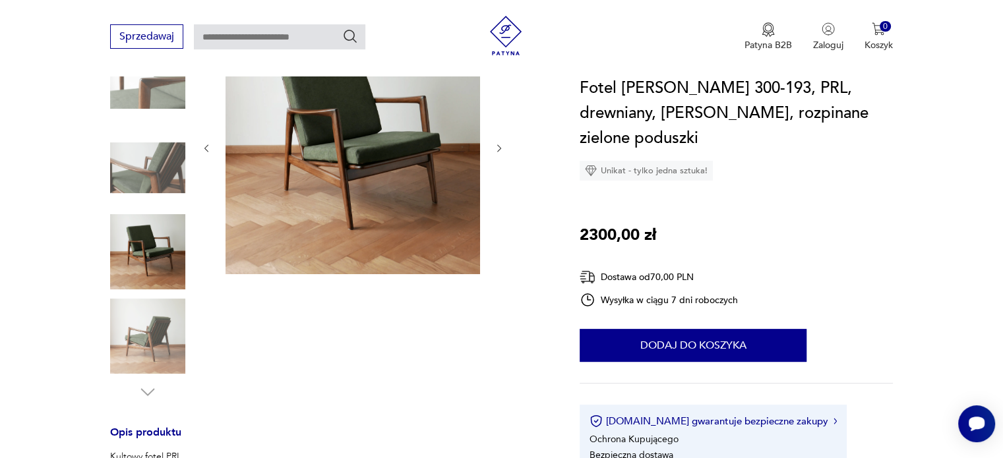
scroll to position [132, 0]
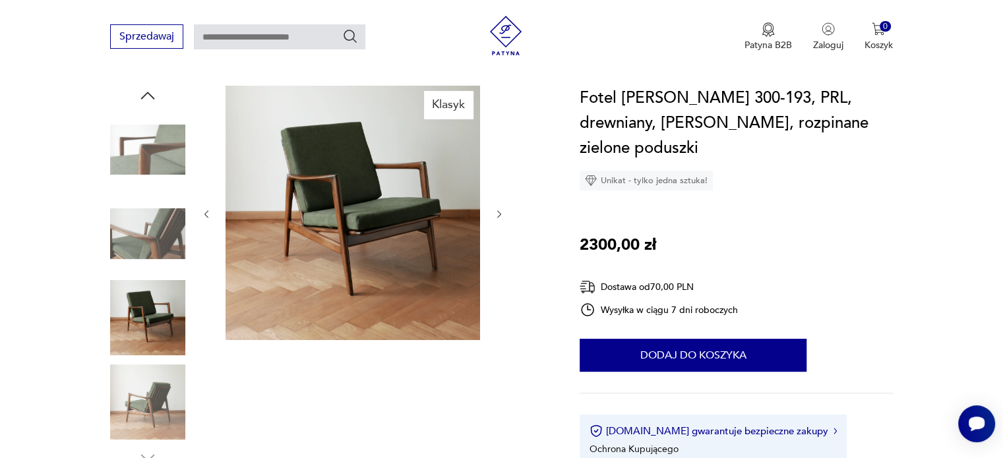
click at [506, 213] on div "Klasyk" at bounding box center [329, 277] width 438 height 382
click at [502, 213] on icon "button" at bounding box center [499, 214] width 11 height 11
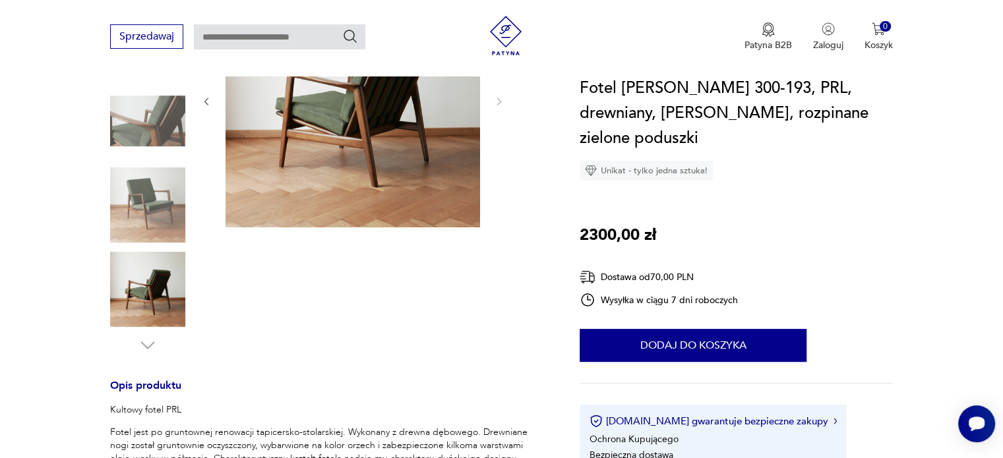
scroll to position [264, 0]
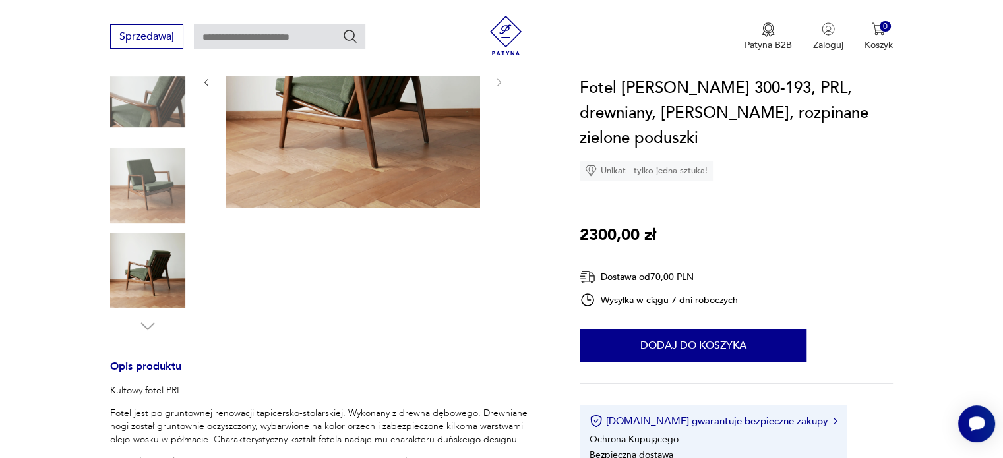
click at [151, 277] on img at bounding box center [147, 270] width 75 height 75
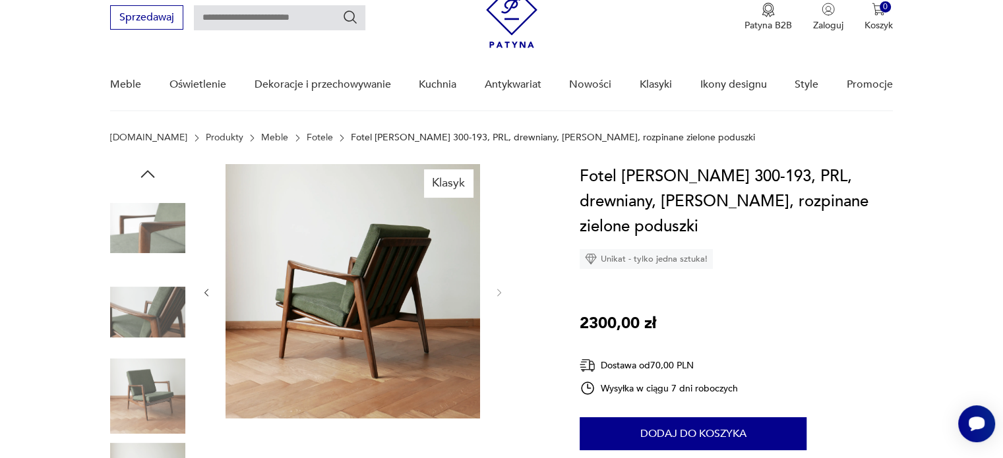
scroll to position [0, 0]
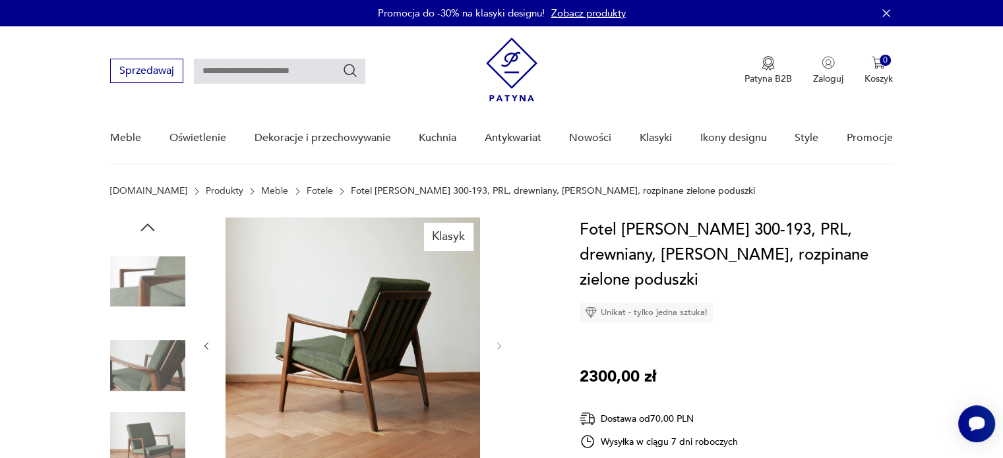
click at [154, 258] on img at bounding box center [147, 281] width 75 height 75
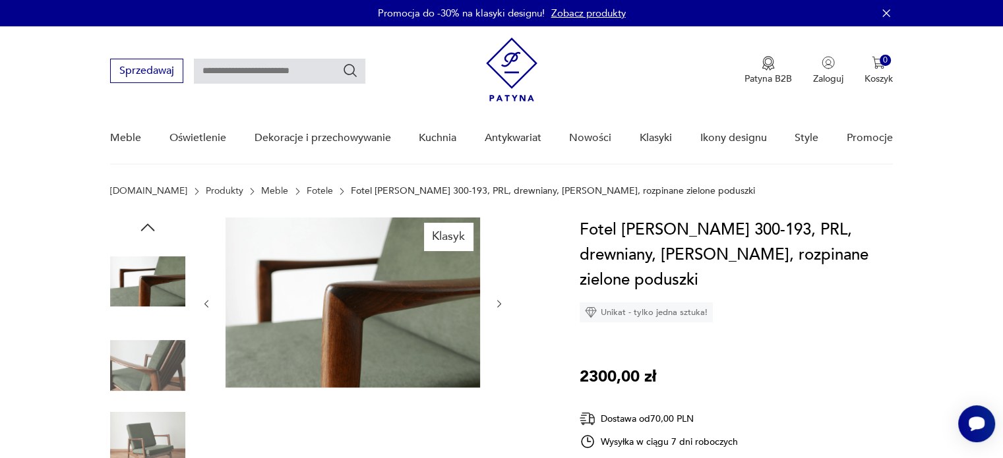
click at [153, 228] on icon "button" at bounding box center [148, 228] width 20 height 20
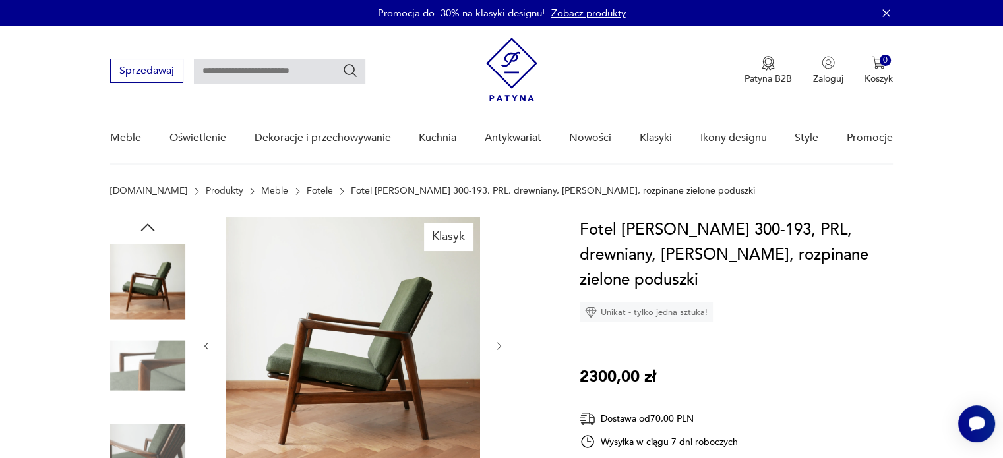
click at [153, 228] on icon "button" at bounding box center [148, 228] width 20 height 20
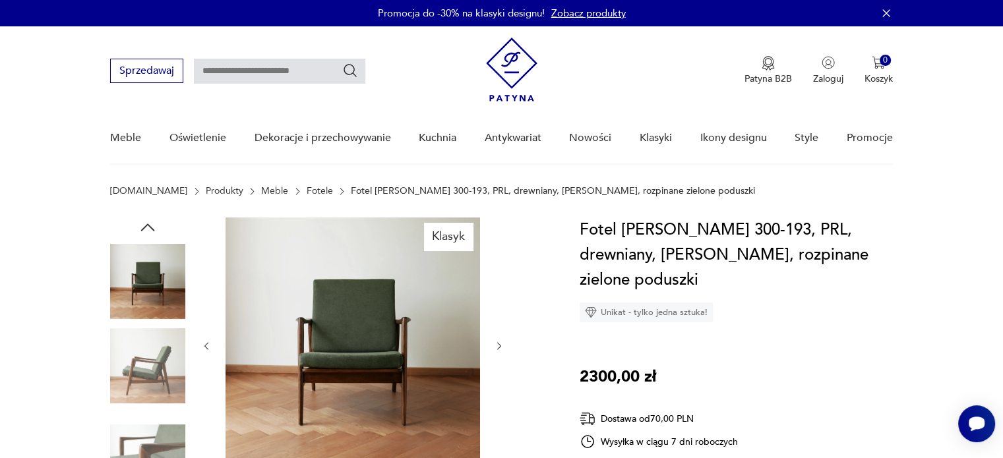
click at [153, 228] on icon "button" at bounding box center [148, 228] width 20 height 20
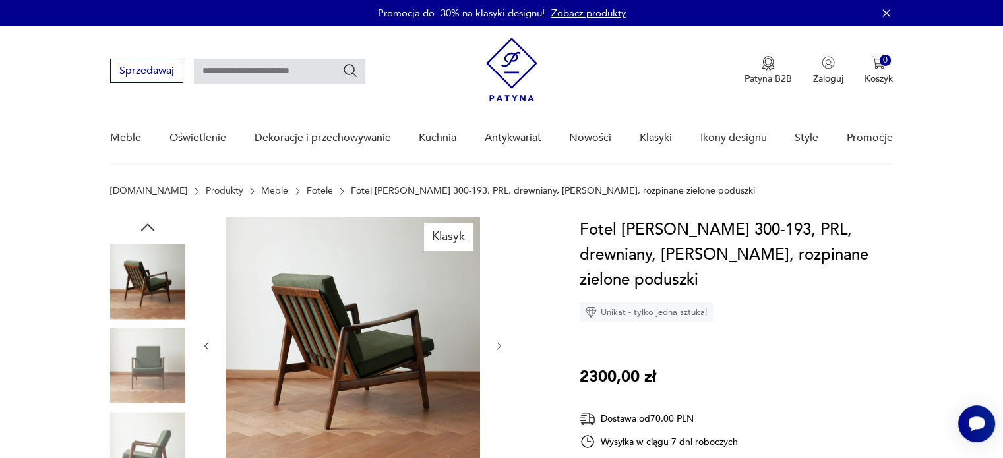
click at [153, 228] on icon "button" at bounding box center [148, 228] width 20 height 20
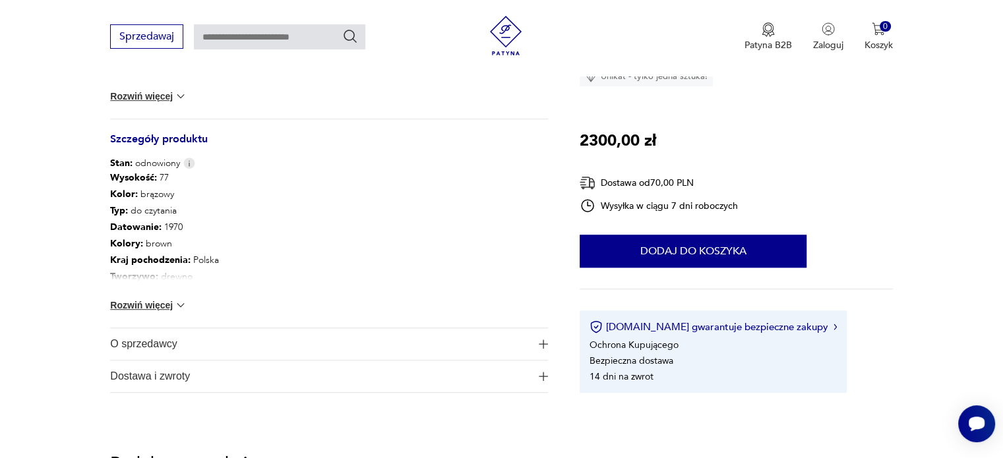
scroll to position [725, 0]
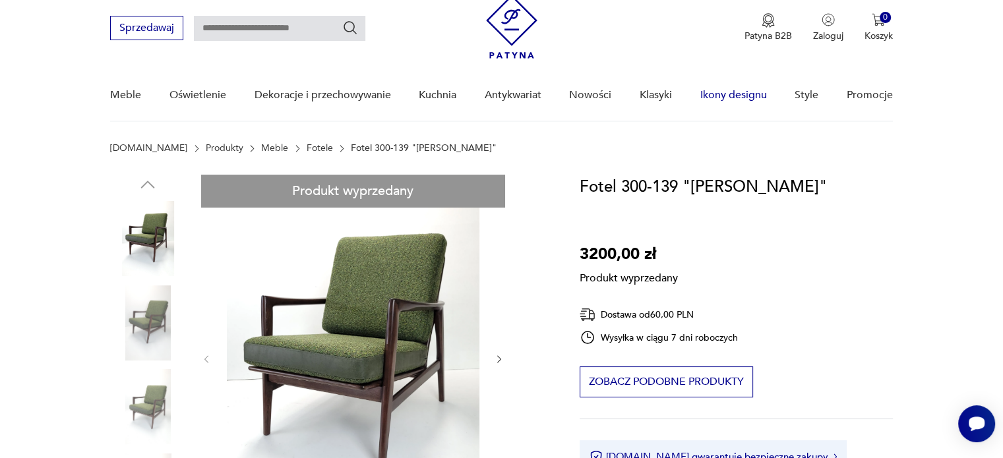
scroll to position [66, 0]
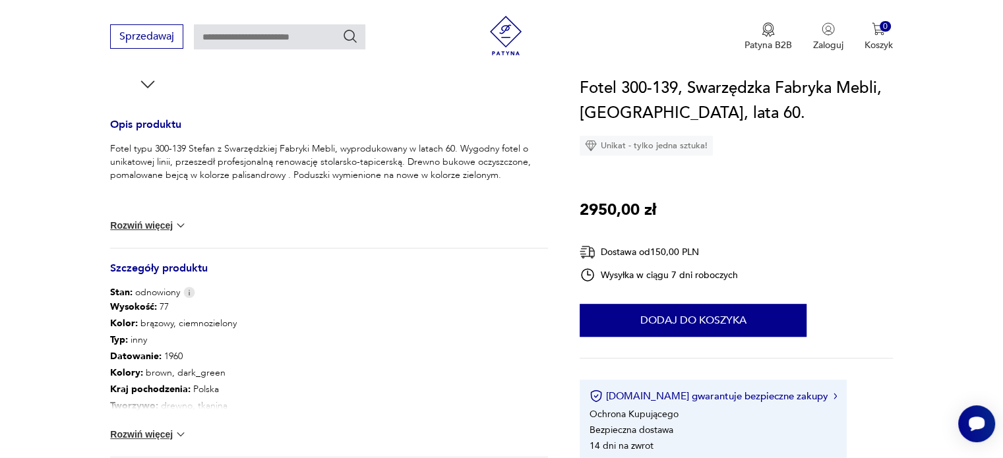
scroll to position [527, 0]
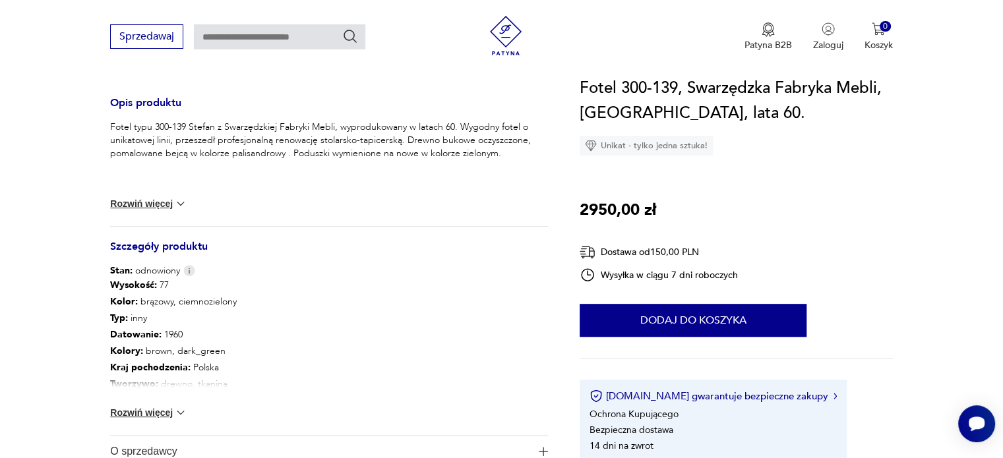
click at [169, 413] on button "Rozwiń więcej" at bounding box center [148, 412] width 76 height 13
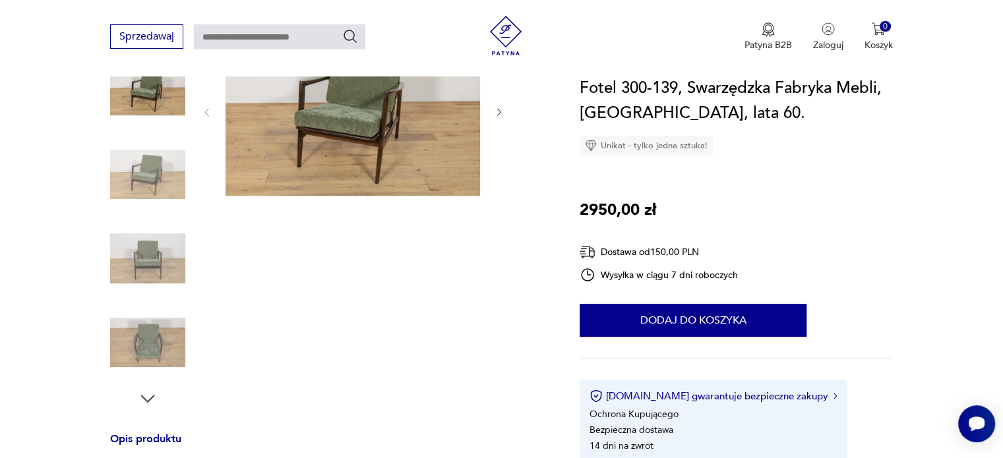
scroll to position [198, 0]
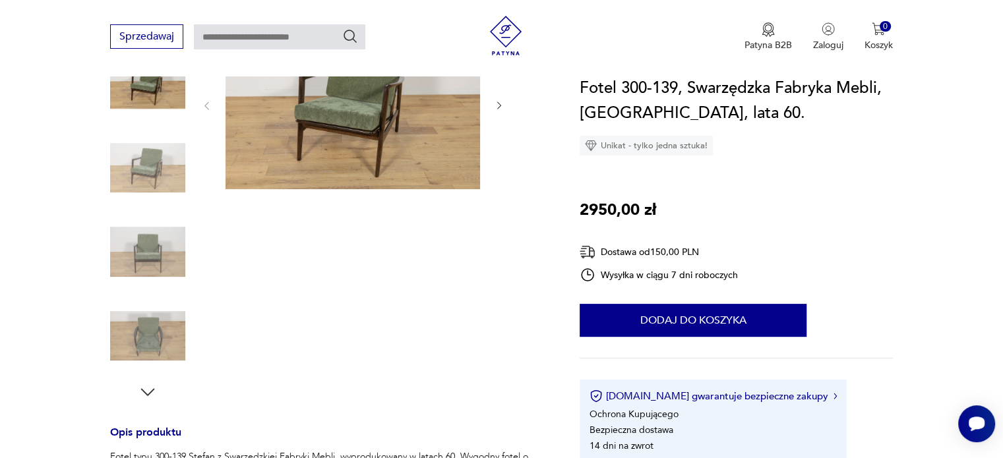
click at [148, 393] on icon "button" at bounding box center [148, 392] width 20 height 20
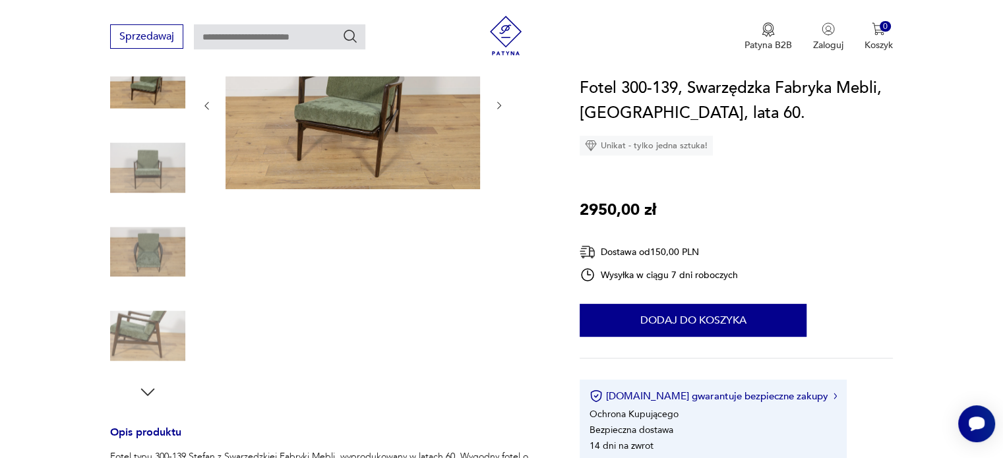
click at [148, 393] on icon "button" at bounding box center [148, 392] width 20 height 20
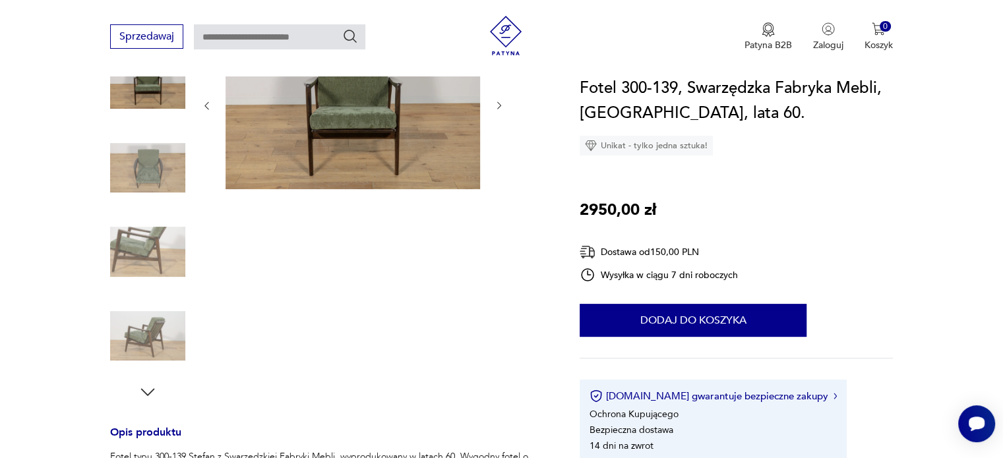
click at [148, 393] on icon "button" at bounding box center [148, 392] width 20 height 20
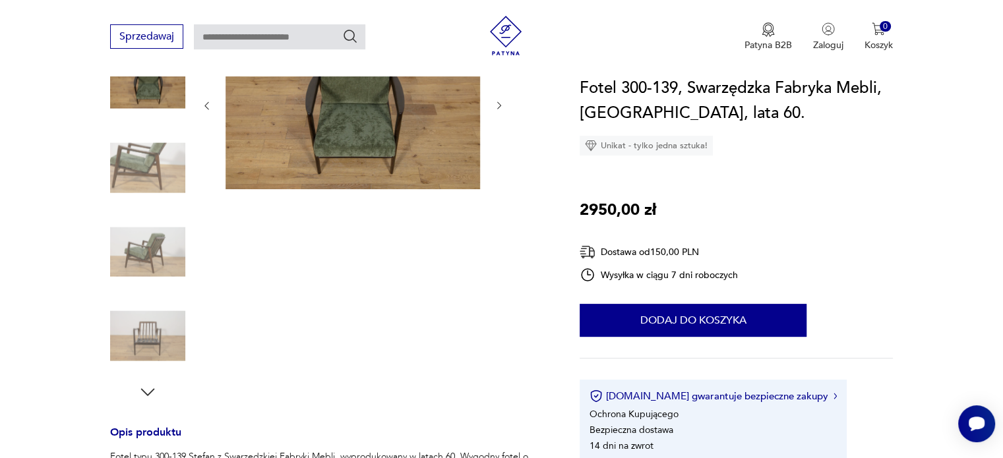
click at [148, 393] on icon "button" at bounding box center [148, 392] width 20 height 20
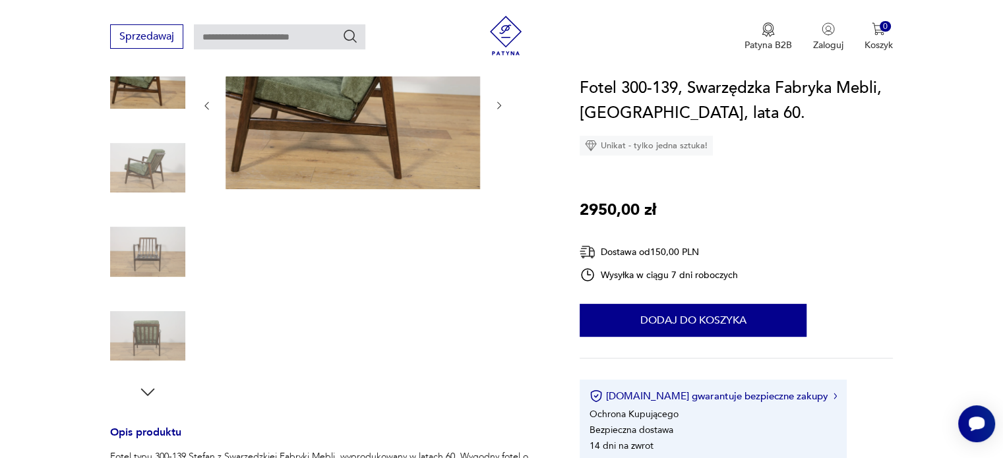
click at [141, 255] on img at bounding box center [147, 251] width 75 height 75
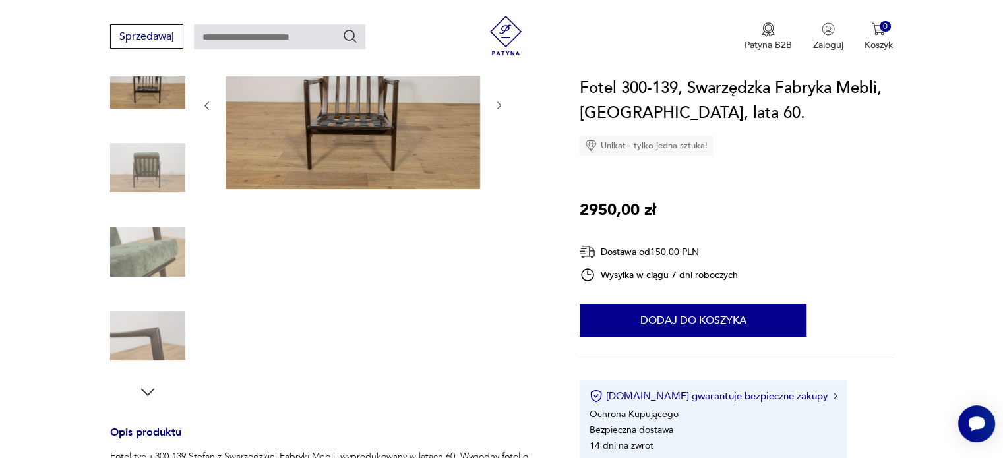
click at [148, 389] on icon "button" at bounding box center [148, 392] width 20 height 20
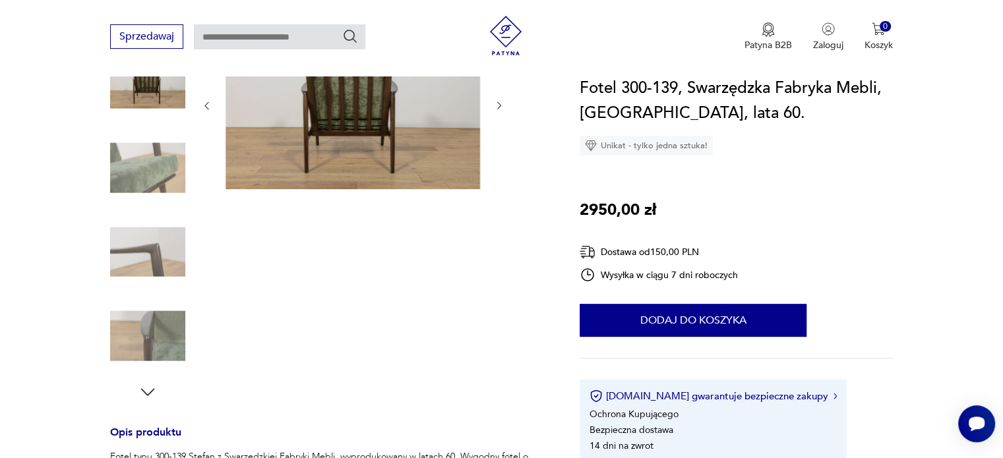
click at [148, 389] on icon "button" at bounding box center [148, 392] width 20 height 20
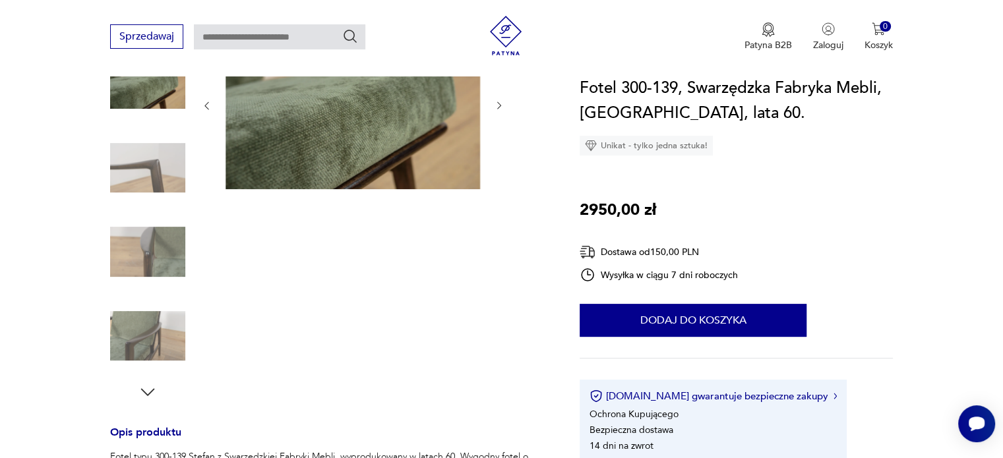
click at [148, 389] on icon "button" at bounding box center [148, 392] width 20 height 20
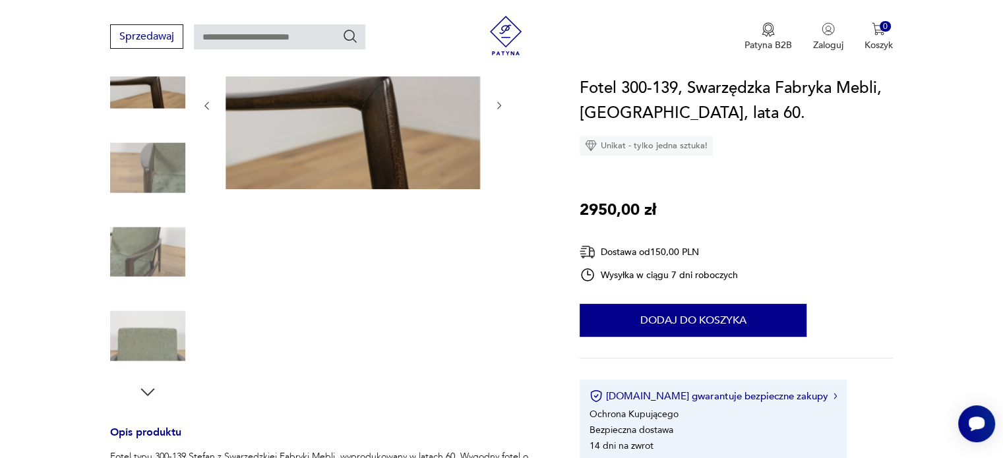
click at [148, 389] on icon "button" at bounding box center [148, 392] width 20 height 20
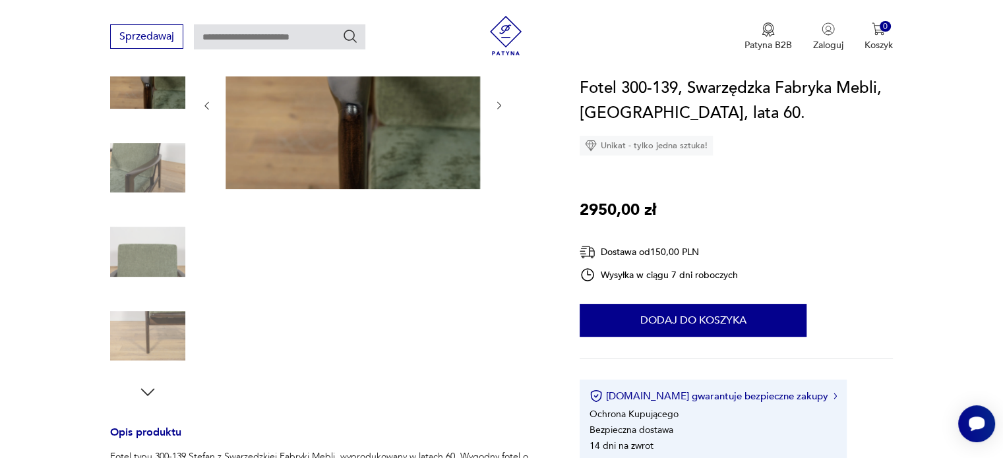
click at [148, 389] on icon "button" at bounding box center [148, 392] width 20 height 20
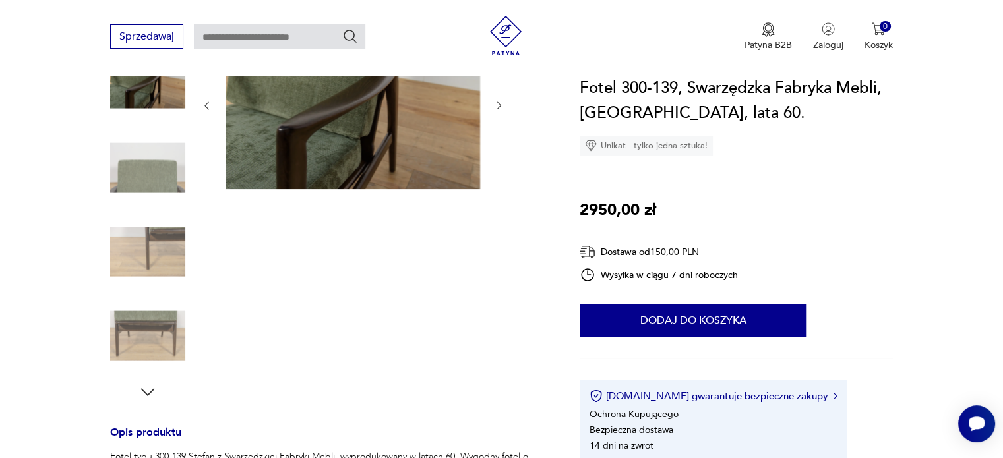
click at [148, 389] on icon "button" at bounding box center [148, 392] width 20 height 20
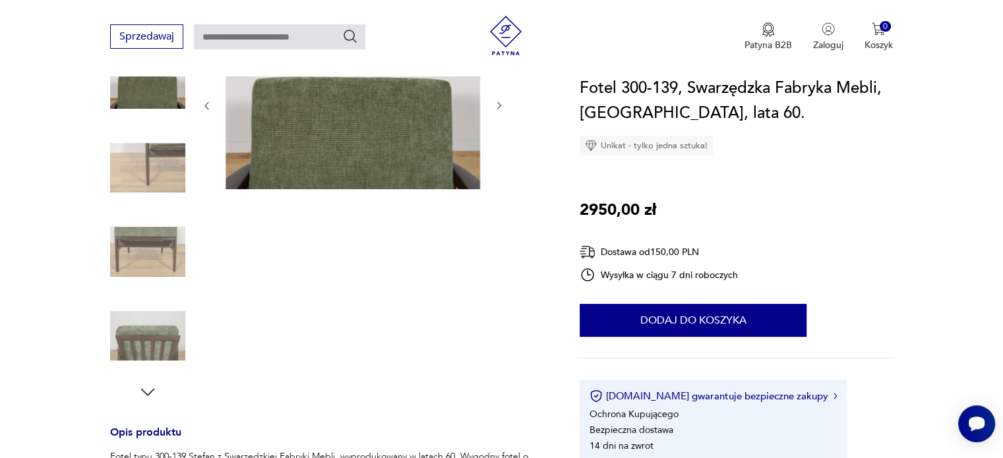
click at [148, 389] on icon "button" at bounding box center [148, 392] width 20 height 20
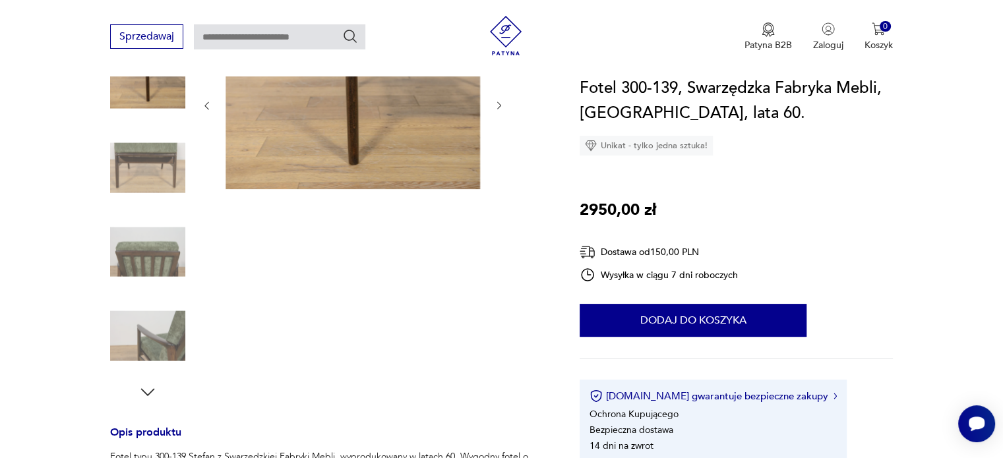
click at [133, 165] on img at bounding box center [147, 168] width 75 height 75
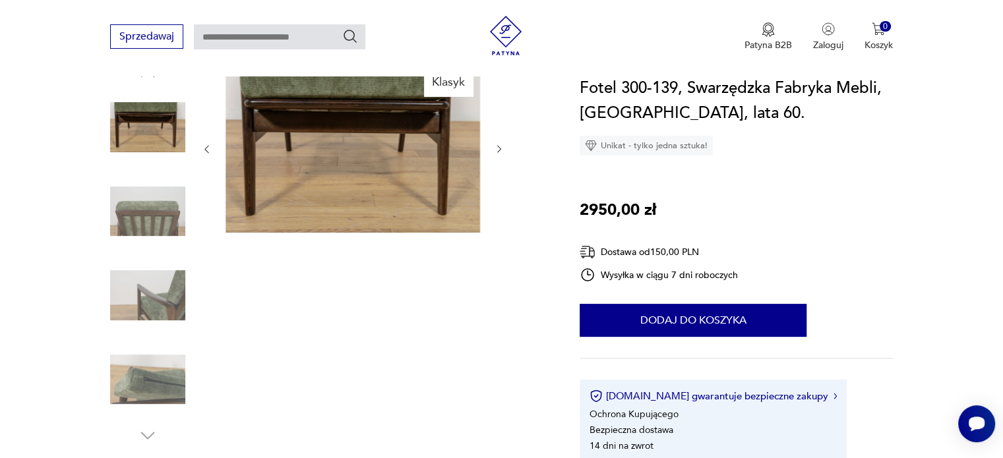
scroll to position [132, 0]
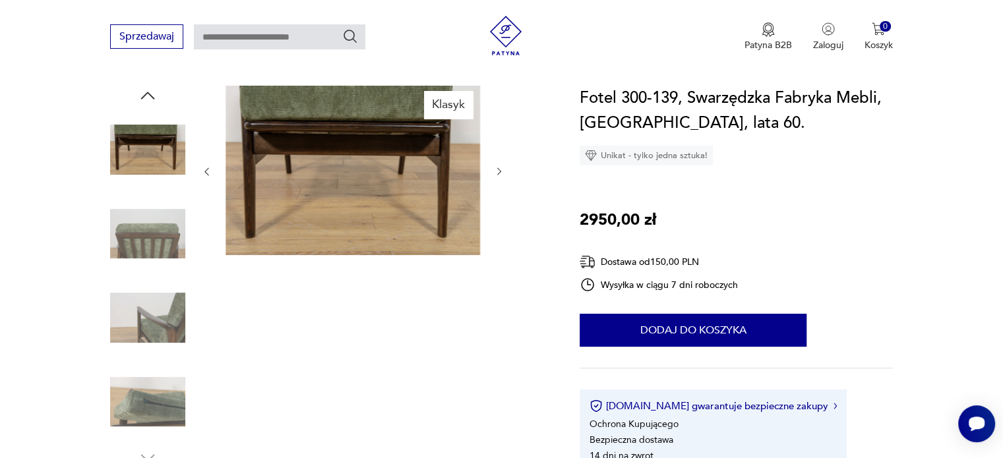
click at [332, 140] on img at bounding box center [352, 170] width 254 height 169
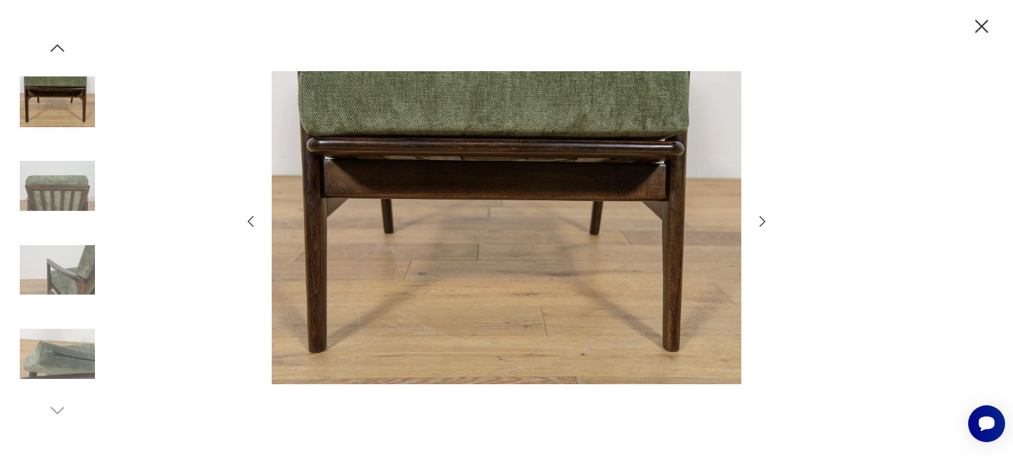
click at [53, 358] on img at bounding box center [57, 353] width 75 height 75
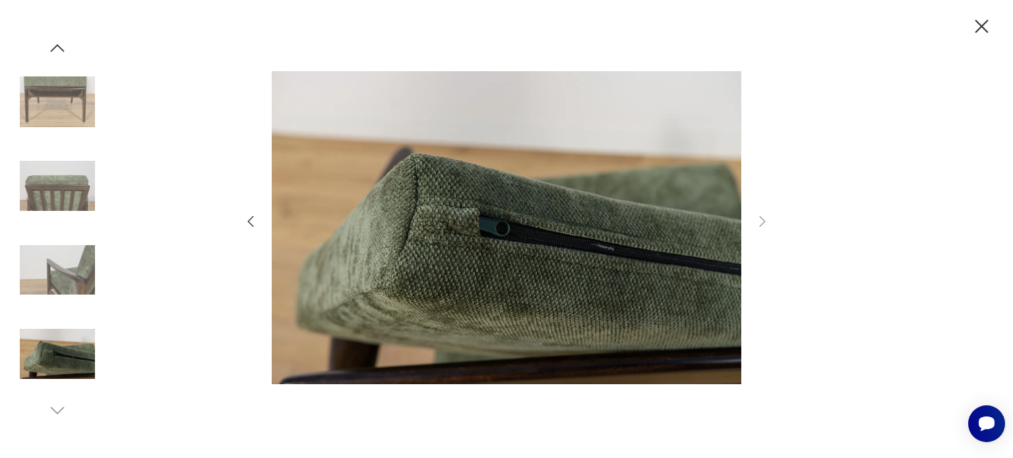
click at [71, 274] on img at bounding box center [57, 270] width 75 height 75
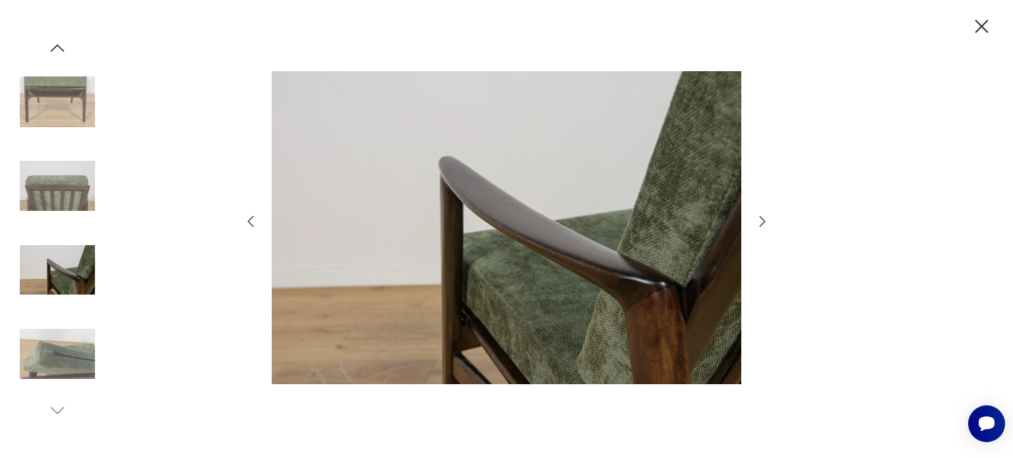
click at [73, 201] on img at bounding box center [57, 185] width 75 height 75
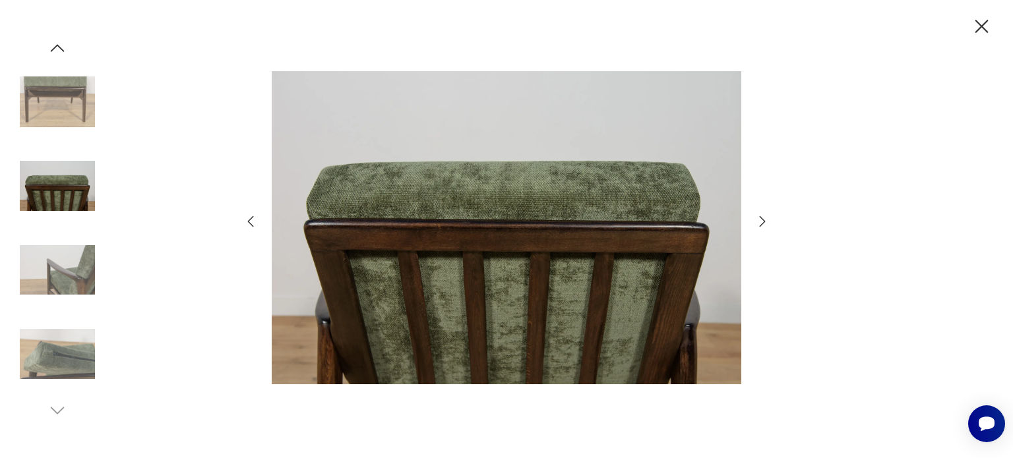
click at [70, 115] on img at bounding box center [57, 102] width 75 height 75
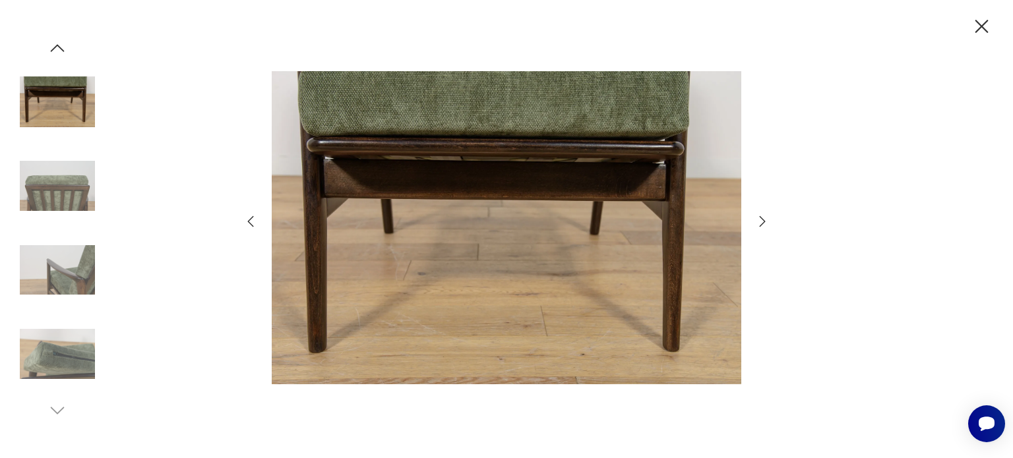
click at [57, 49] on icon "button" at bounding box center [57, 48] width 20 height 20
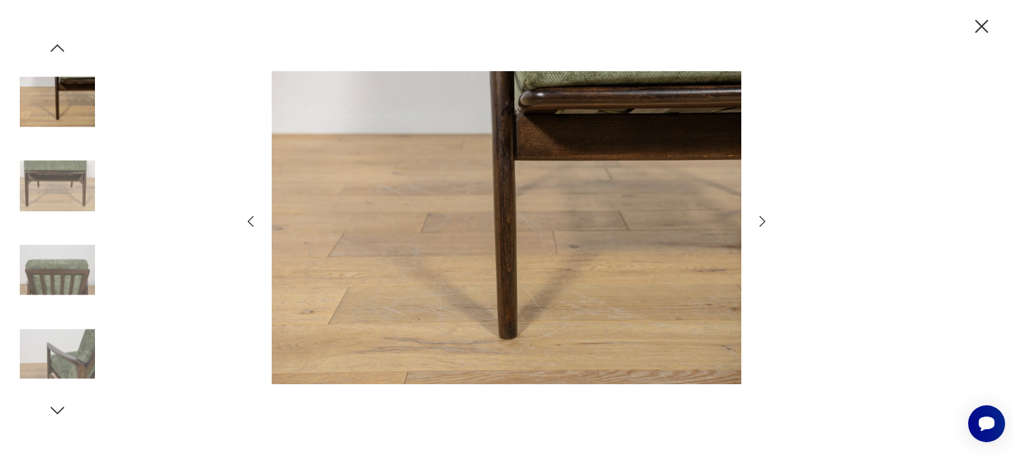
click at [57, 49] on icon "button" at bounding box center [57, 48] width 20 height 20
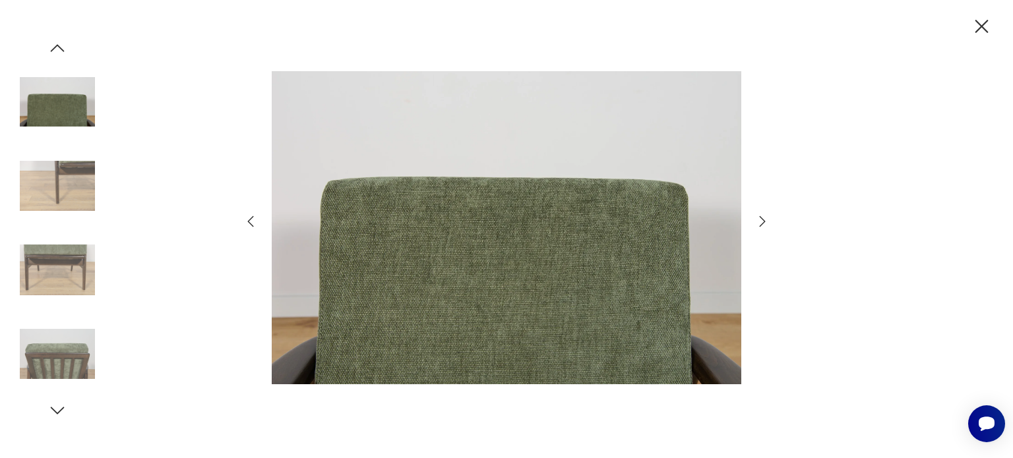
click at [57, 49] on icon "button" at bounding box center [57, 48] width 20 height 20
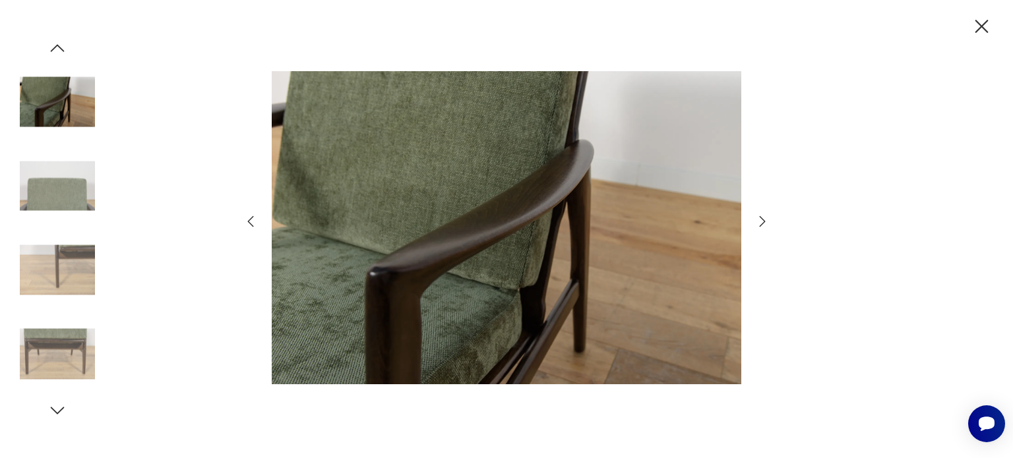
click at [57, 49] on icon "button" at bounding box center [57, 48] width 20 height 20
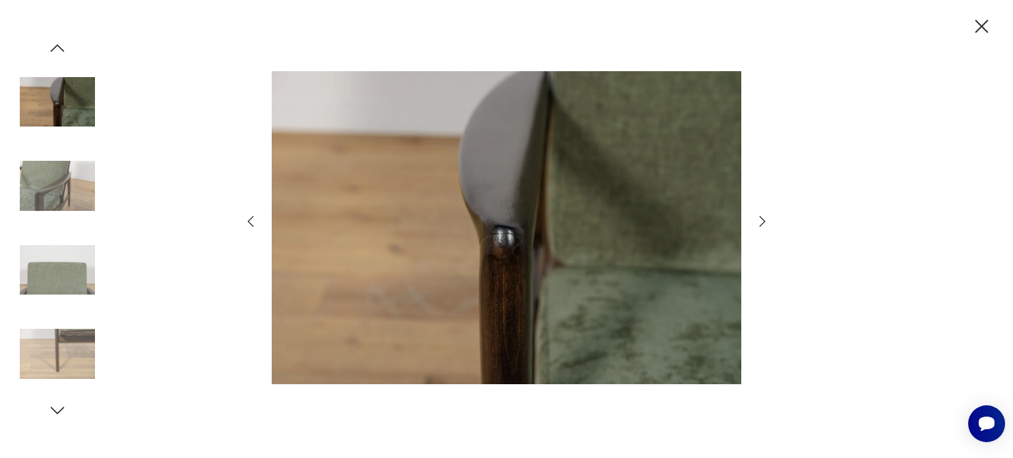
click at [57, 49] on icon "button" at bounding box center [57, 48] width 20 height 20
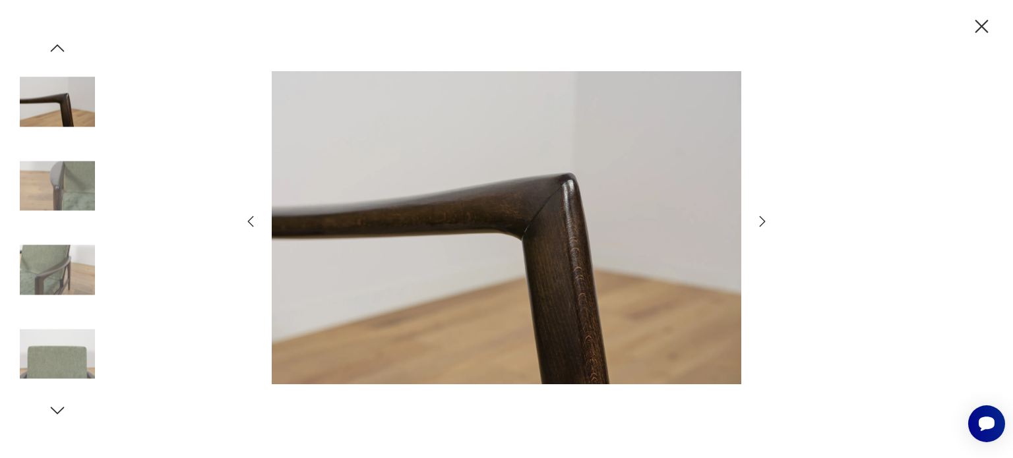
click at [57, 49] on icon "button" at bounding box center [57, 48] width 20 height 20
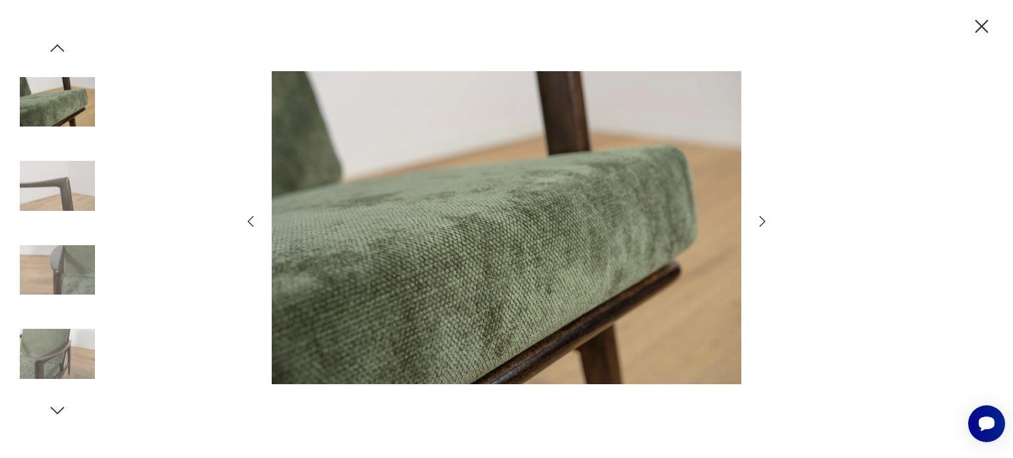
click at [57, 49] on icon "button" at bounding box center [57, 48] width 20 height 20
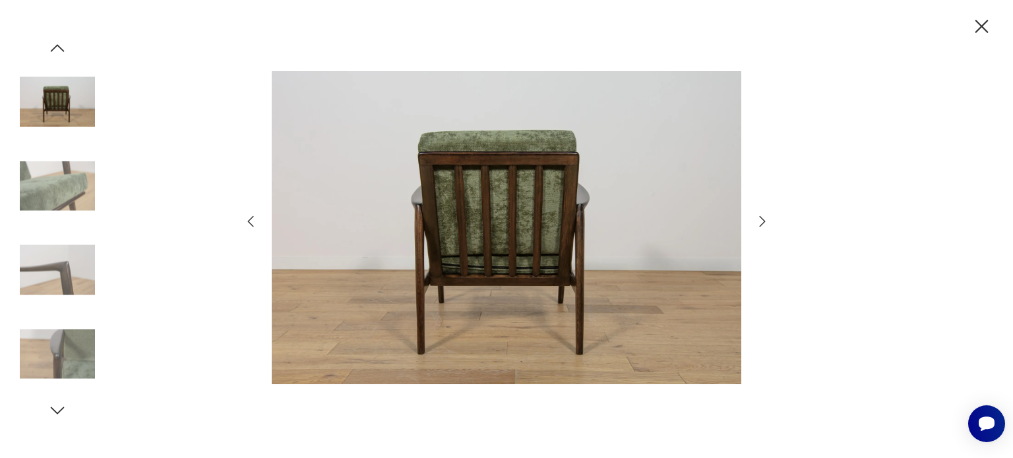
click at [57, 49] on icon "button" at bounding box center [57, 48] width 20 height 20
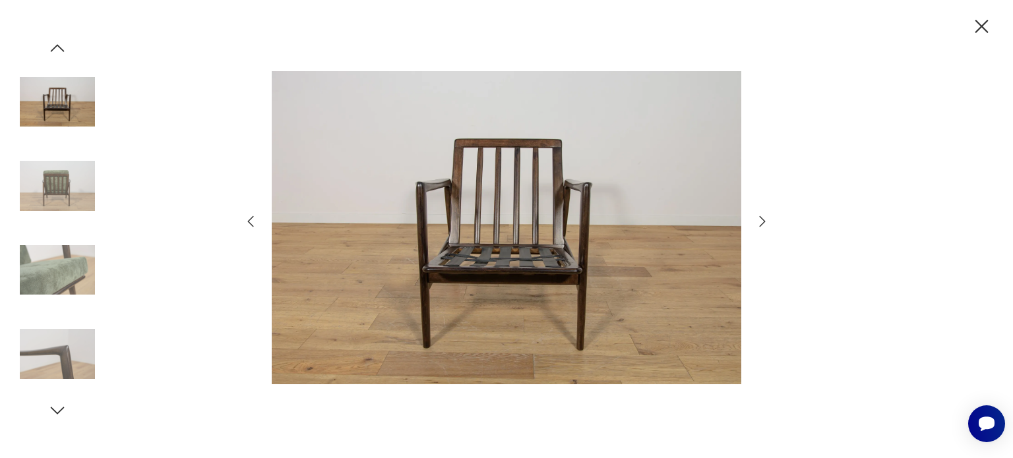
click at [57, 49] on icon "button" at bounding box center [57, 48] width 20 height 20
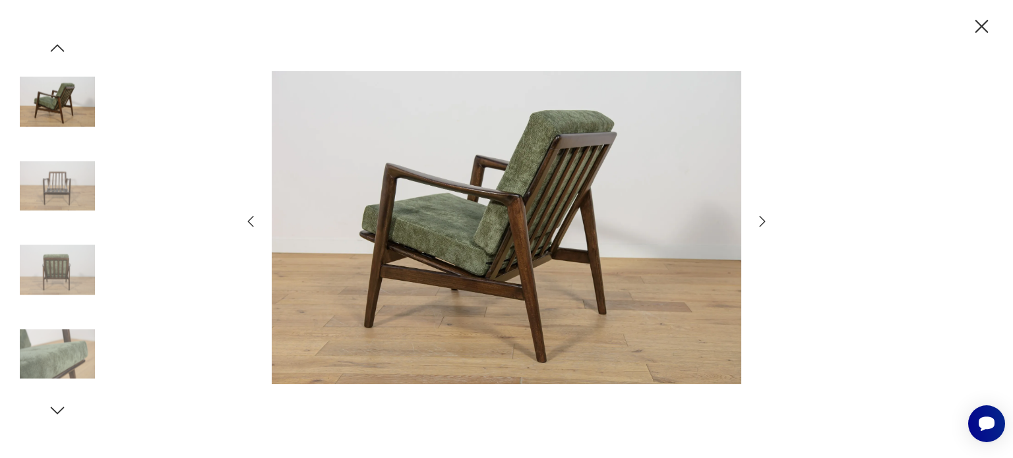
click at [57, 49] on icon "button" at bounding box center [57, 48] width 20 height 20
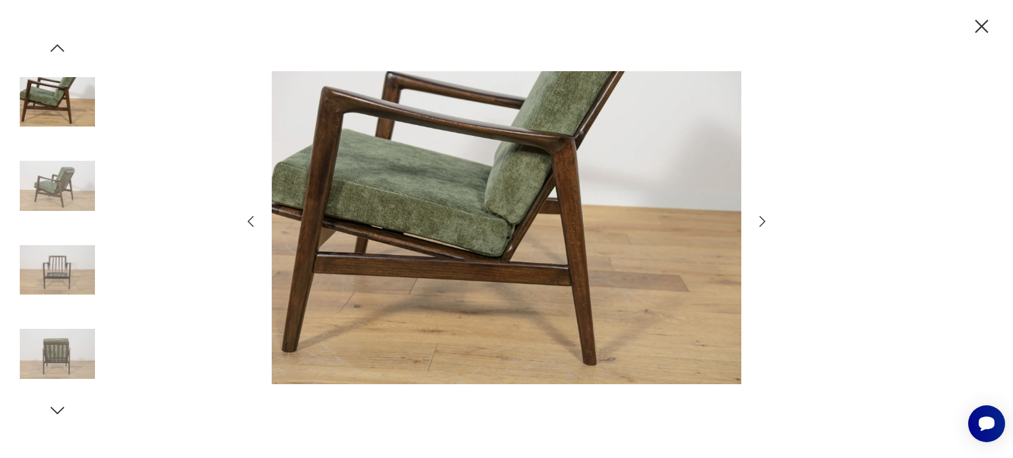
click at [57, 49] on icon "button" at bounding box center [57, 48] width 20 height 20
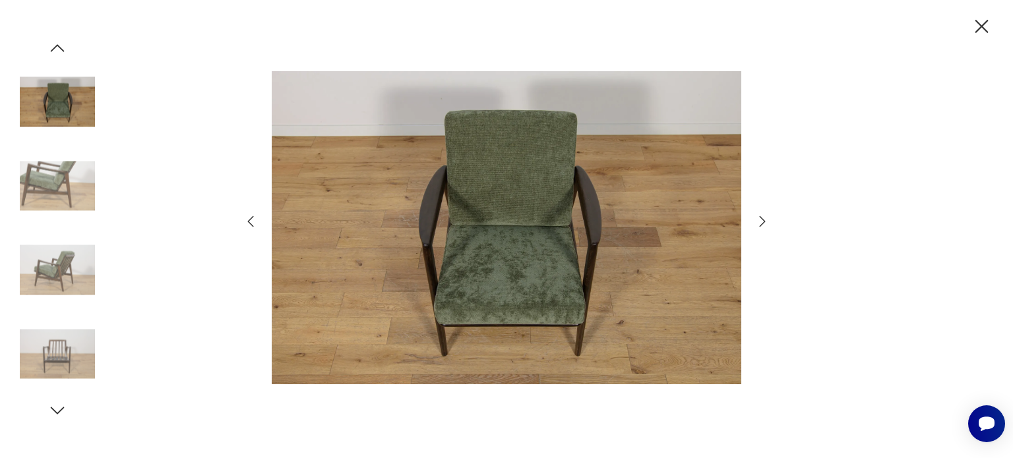
click at [57, 49] on icon "button" at bounding box center [57, 48] width 20 height 20
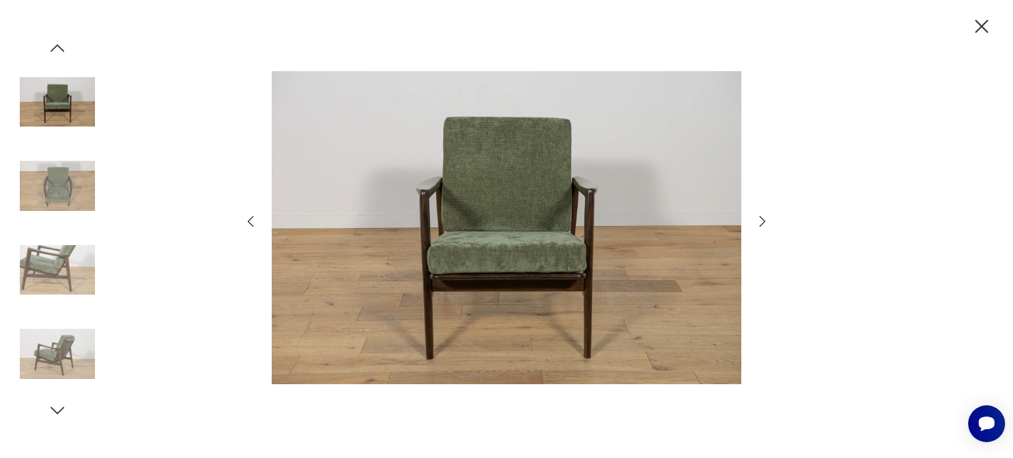
click at [987, 30] on icon "button" at bounding box center [981, 26] width 23 height 23
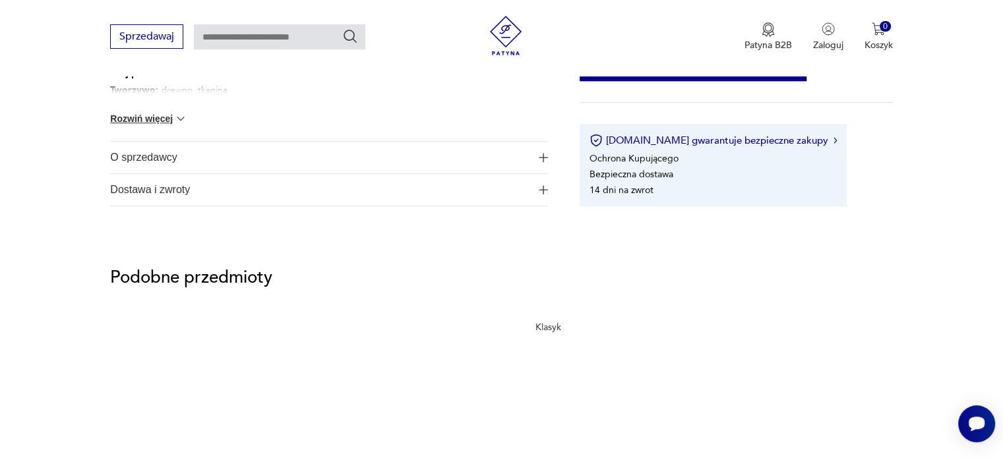
scroll to position [725, 0]
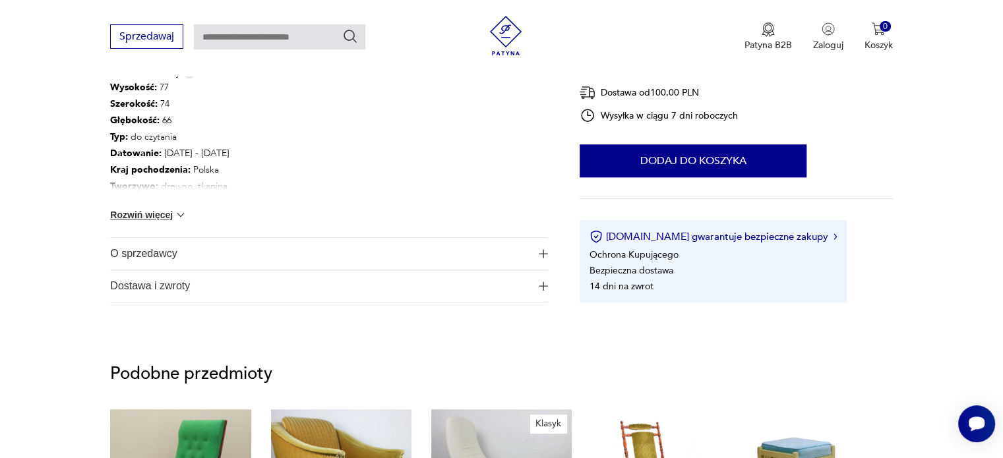
click at [169, 252] on span "O sprzedawcy" at bounding box center [319, 254] width 419 height 32
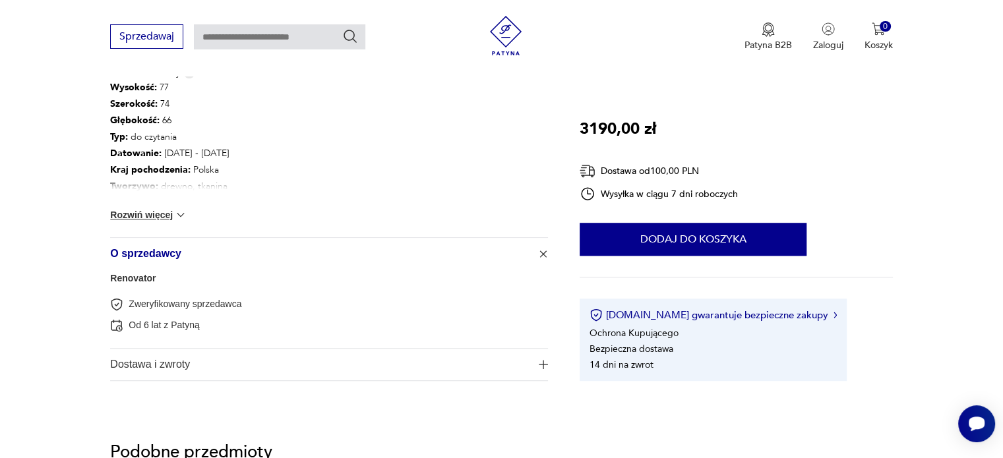
click at [158, 212] on button "Rozwiń więcej" at bounding box center [148, 214] width 76 height 13
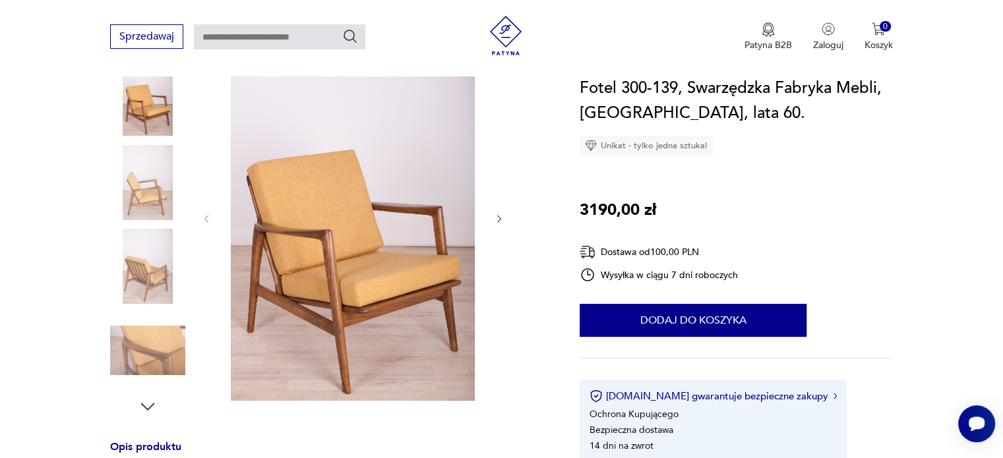
scroll to position [198, 0]
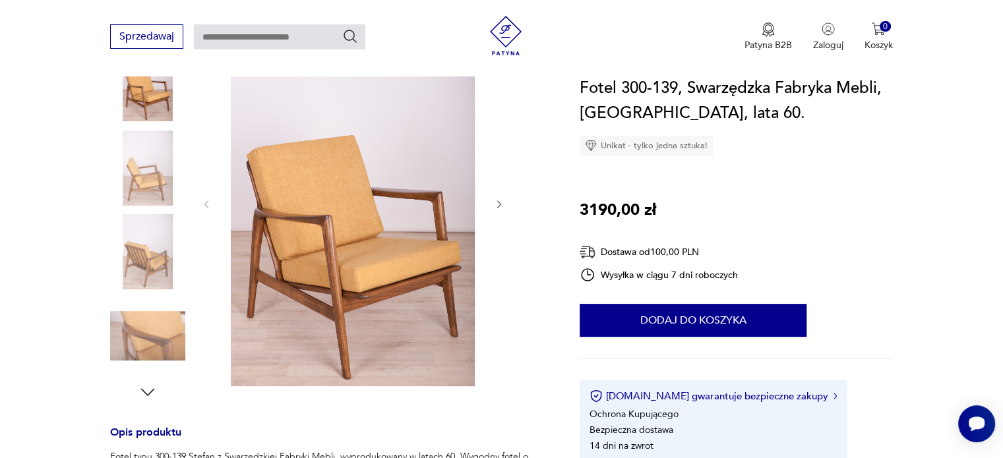
click at [148, 390] on icon "button" at bounding box center [148, 392] width 20 height 20
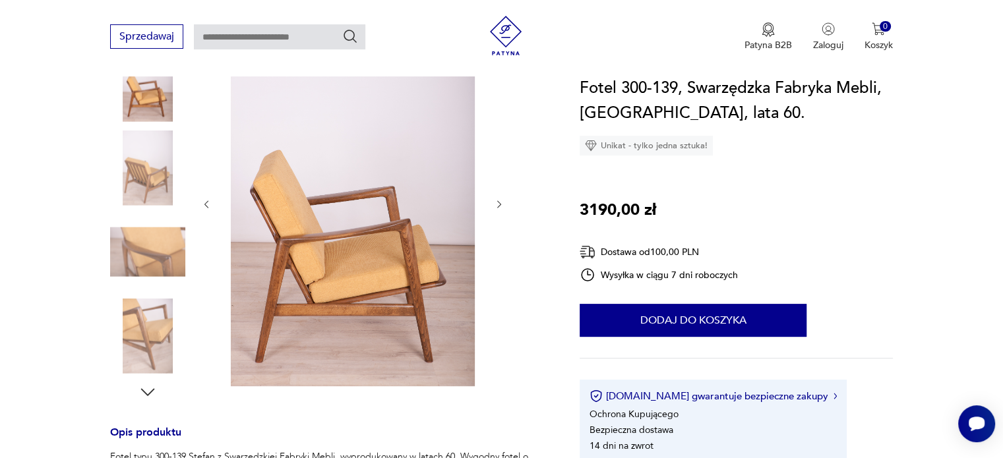
click at [148, 390] on icon "button" at bounding box center [148, 392] width 20 height 20
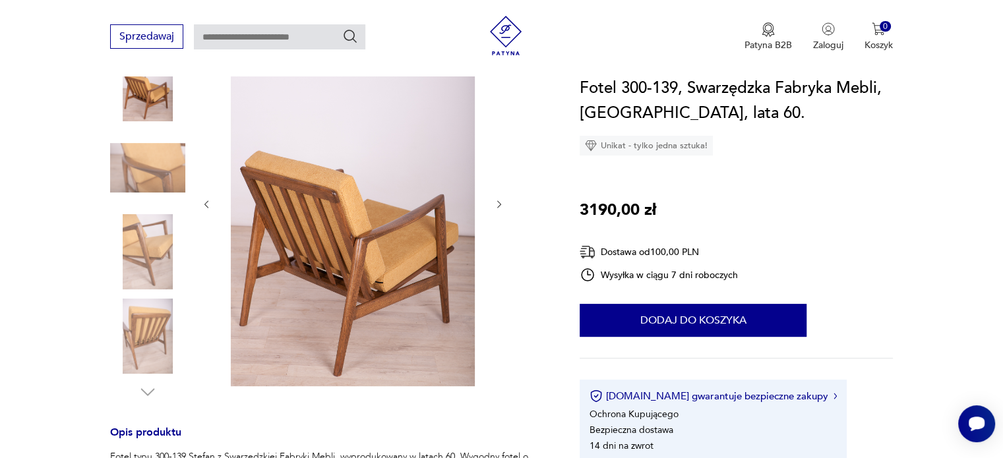
click at [139, 334] on img at bounding box center [147, 336] width 75 height 75
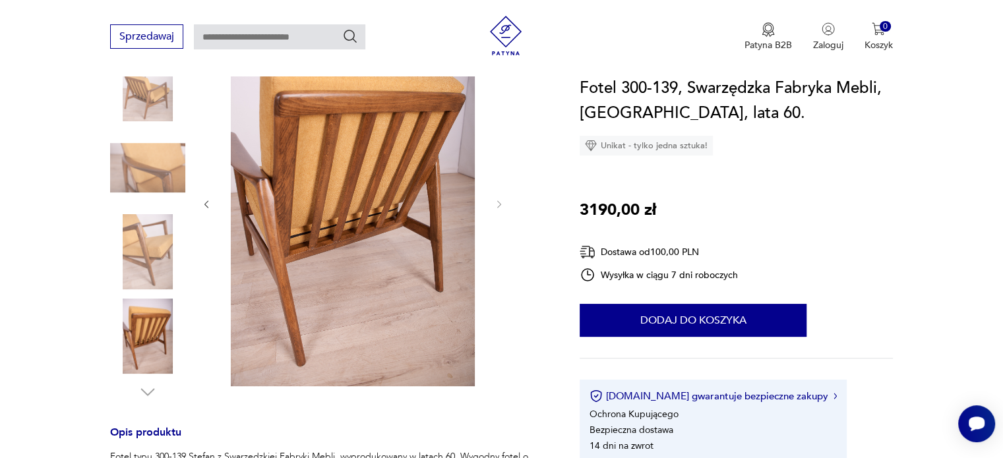
click at [134, 256] on img at bounding box center [147, 251] width 75 height 75
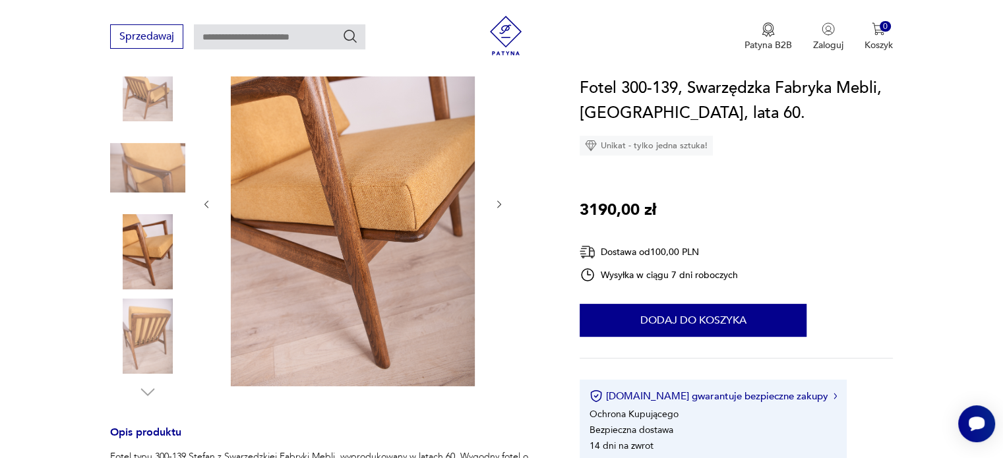
scroll to position [132, 0]
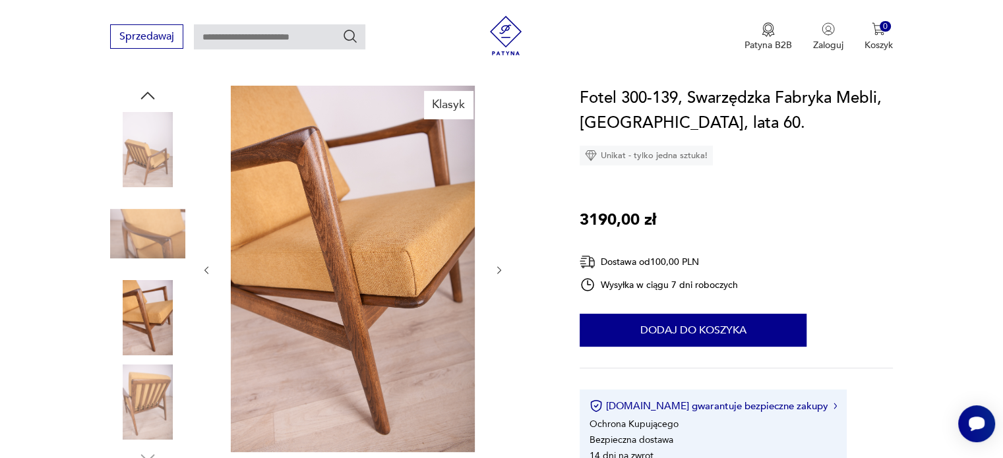
click at [151, 238] on img at bounding box center [147, 233] width 75 height 75
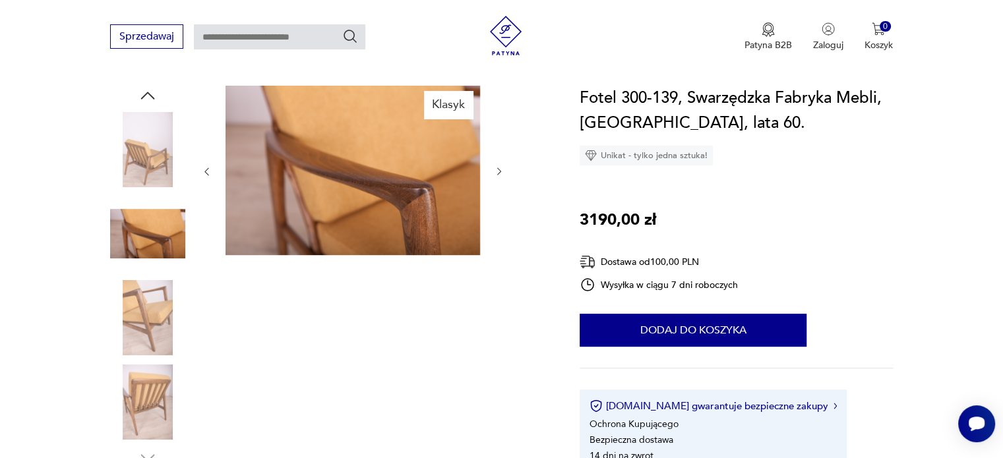
click at [143, 175] on img at bounding box center [147, 149] width 75 height 75
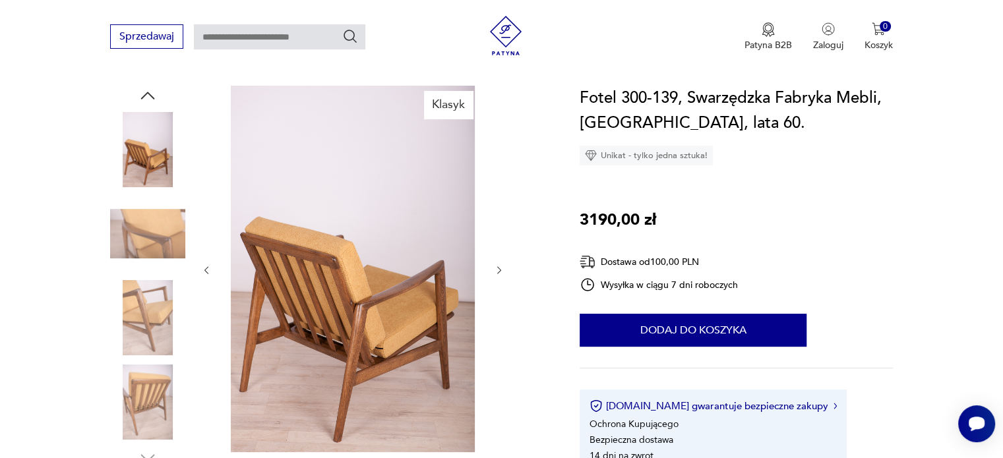
click at [153, 96] on icon "button" at bounding box center [148, 96] width 20 height 20
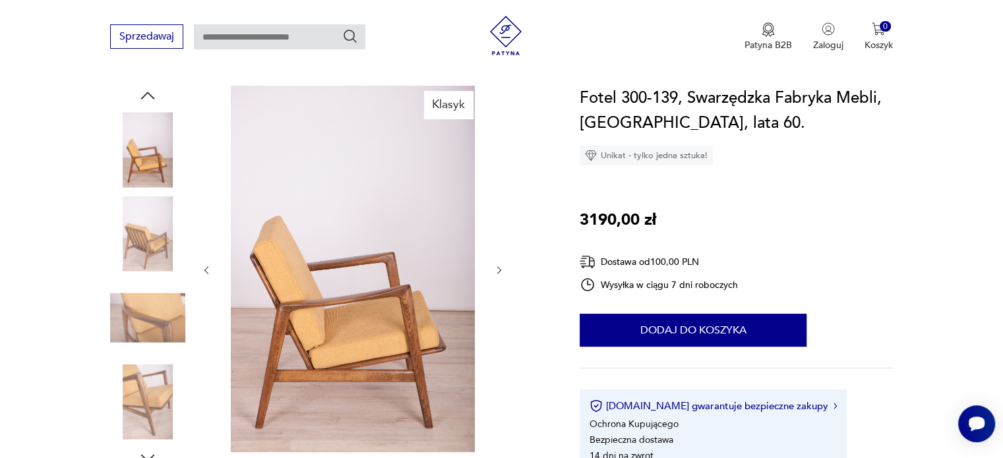
click at [153, 96] on icon "button" at bounding box center [148, 96] width 20 height 20
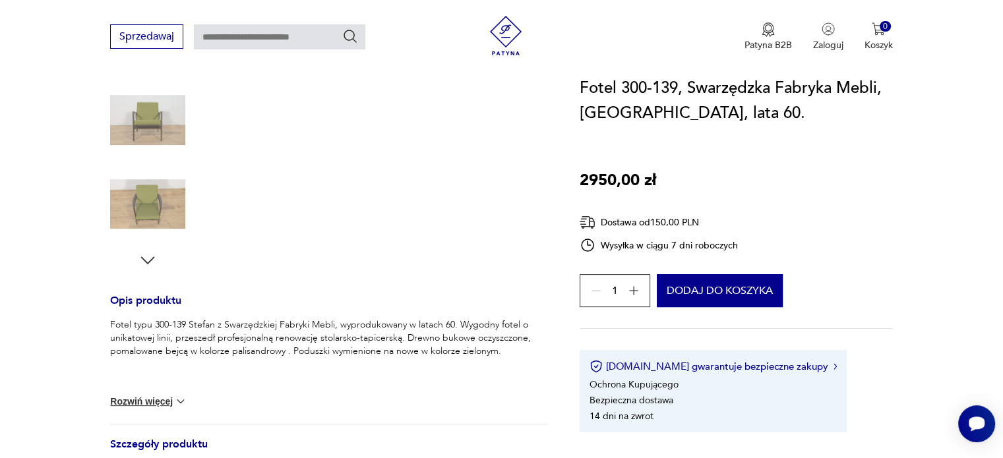
scroll to position [198, 0]
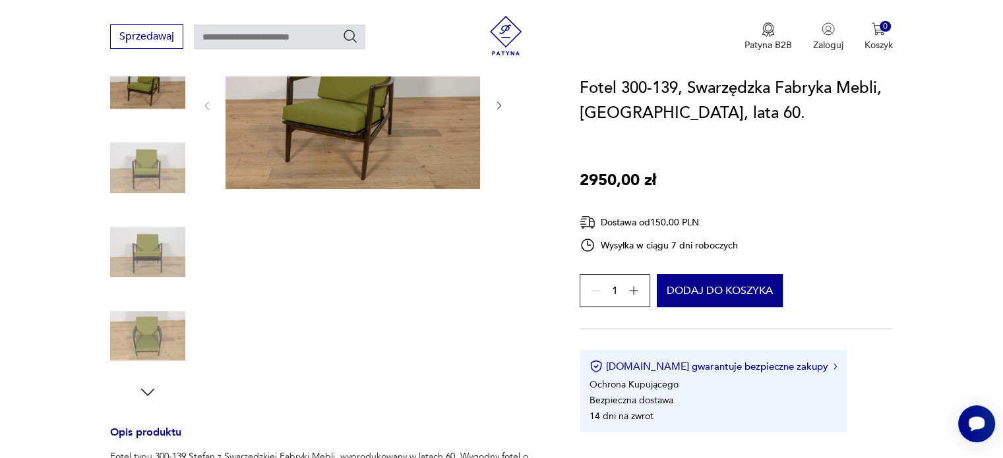
click at [145, 387] on icon "button" at bounding box center [148, 392] width 20 height 20
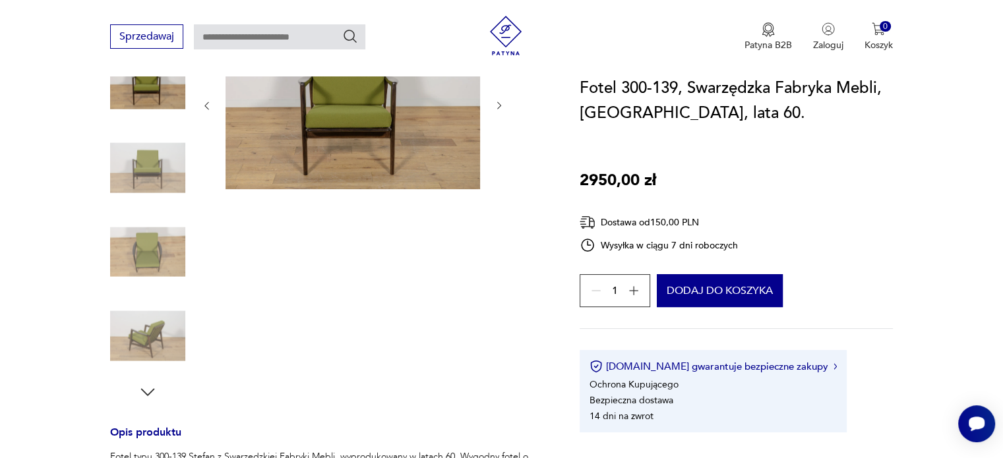
click at [145, 387] on icon "button" at bounding box center [148, 392] width 20 height 20
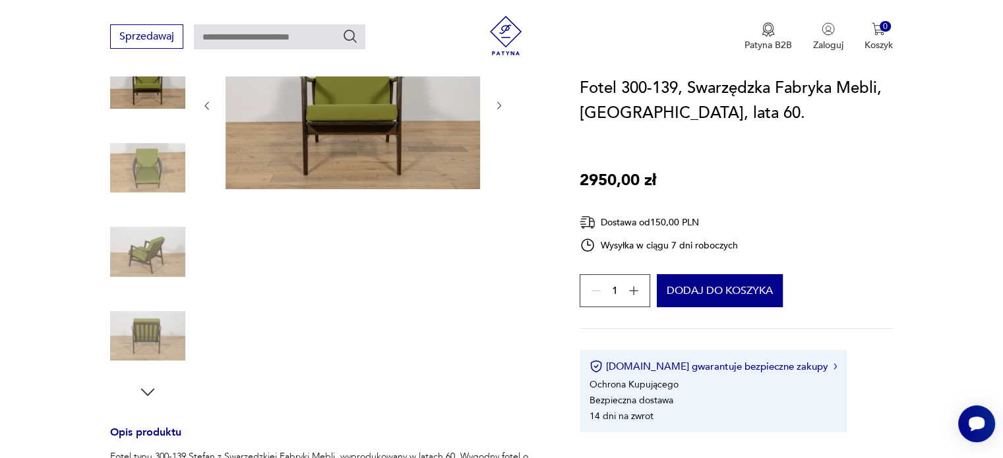
click at [145, 387] on icon "button" at bounding box center [148, 392] width 20 height 20
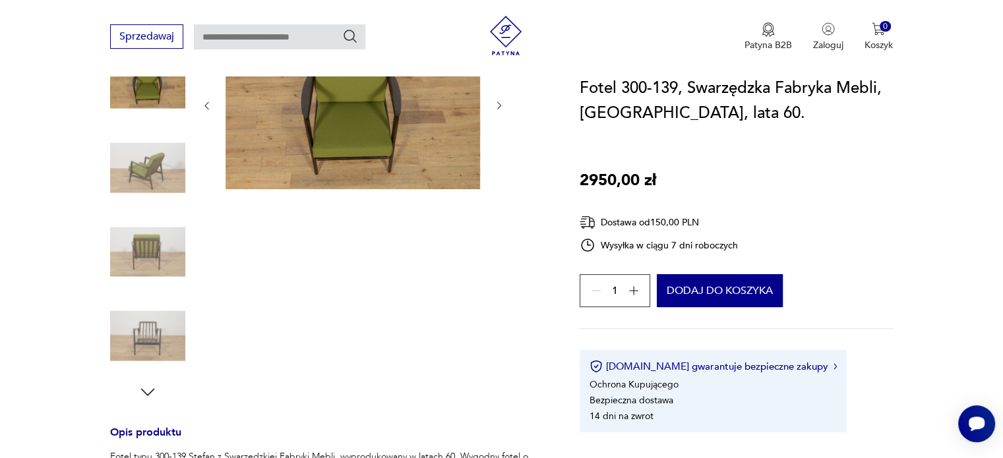
click at [145, 387] on icon "button" at bounding box center [148, 392] width 20 height 20
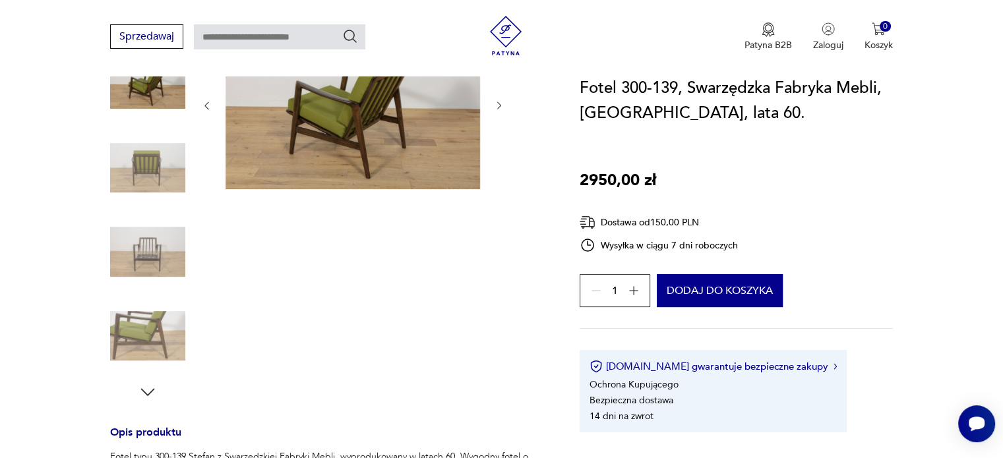
click at [145, 387] on icon "button" at bounding box center [148, 392] width 20 height 20
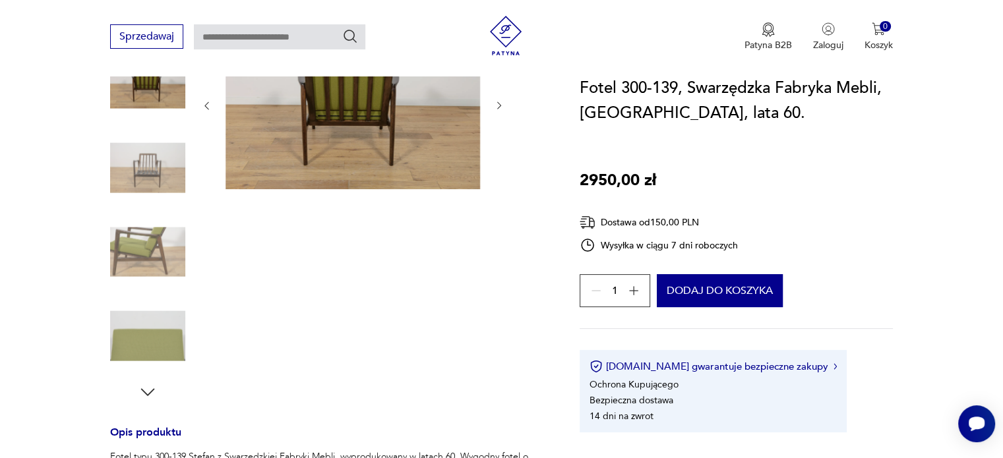
click at [149, 159] on img at bounding box center [147, 168] width 75 height 75
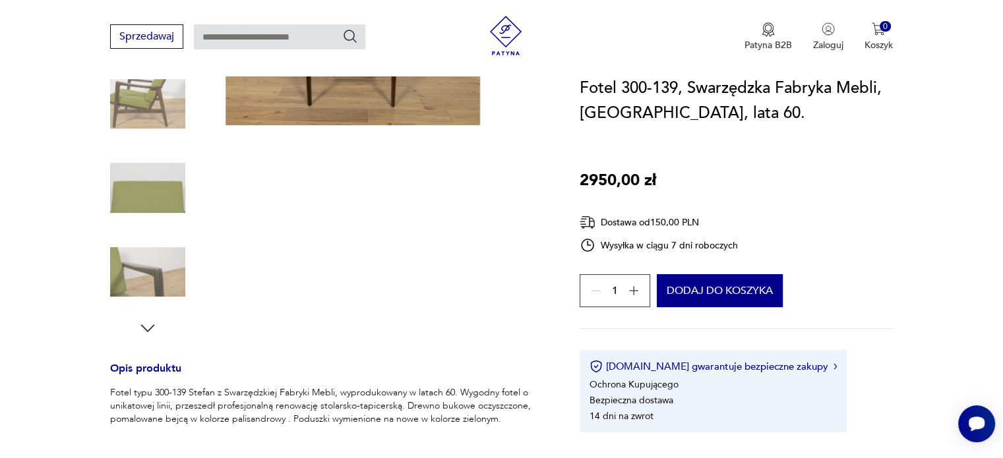
scroll to position [264, 0]
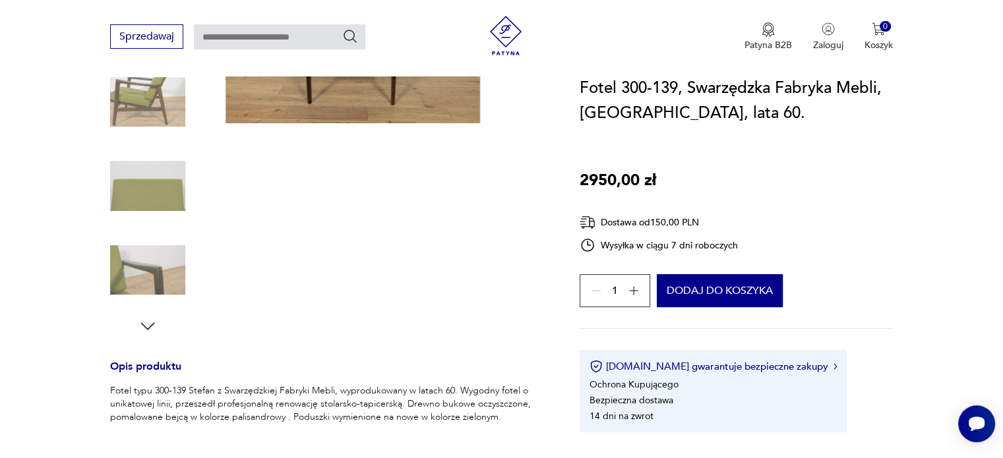
click at [150, 326] on icon "button" at bounding box center [148, 326] width 20 height 20
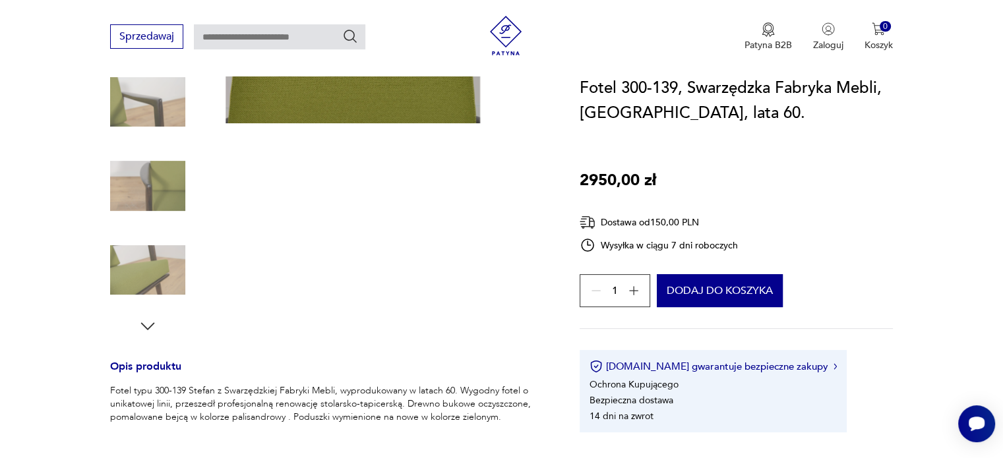
click at [150, 326] on icon "button" at bounding box center [148, 326] width 20 height 20
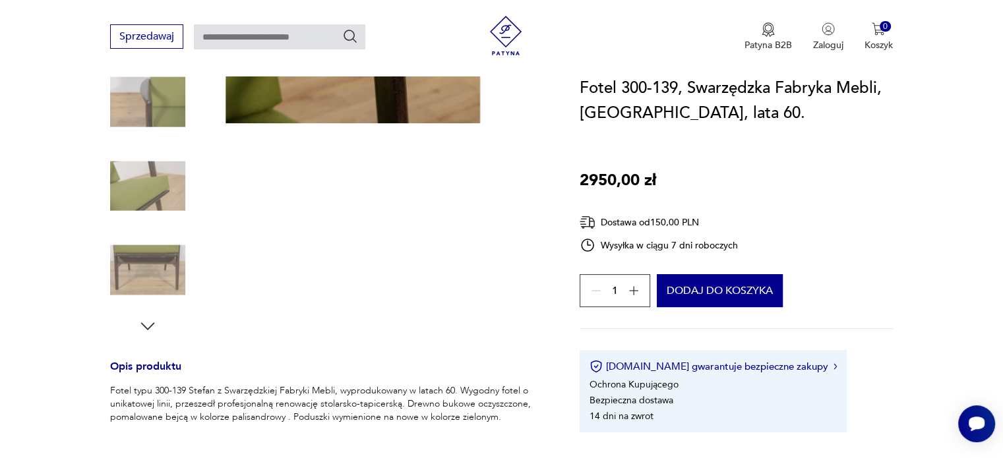
click at [150, 326] on icon "button" at bounding box center [148, 326] width 20 height 20
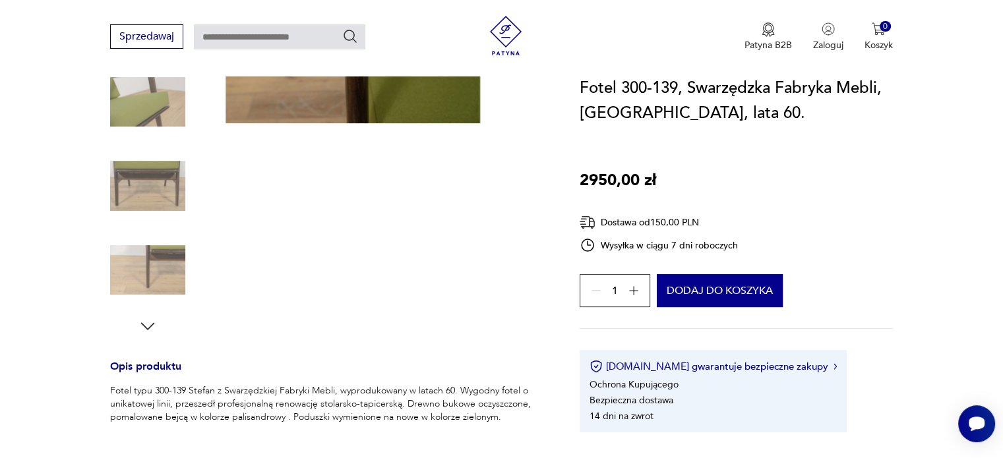
click at [150, 326] on icon "button" at bounding box center [148, 326] width 20 height 20
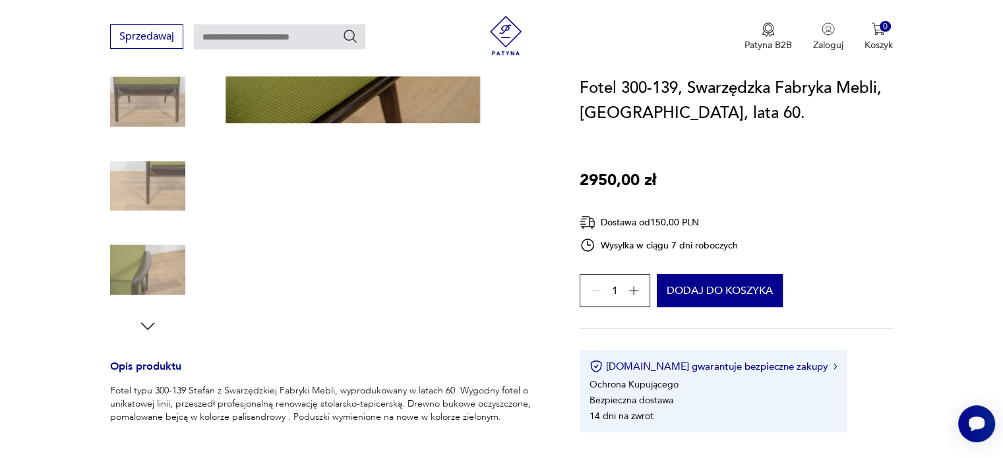
click at [150, 326] on icon "button" at bounding box center [148, 326] width 20 height 20
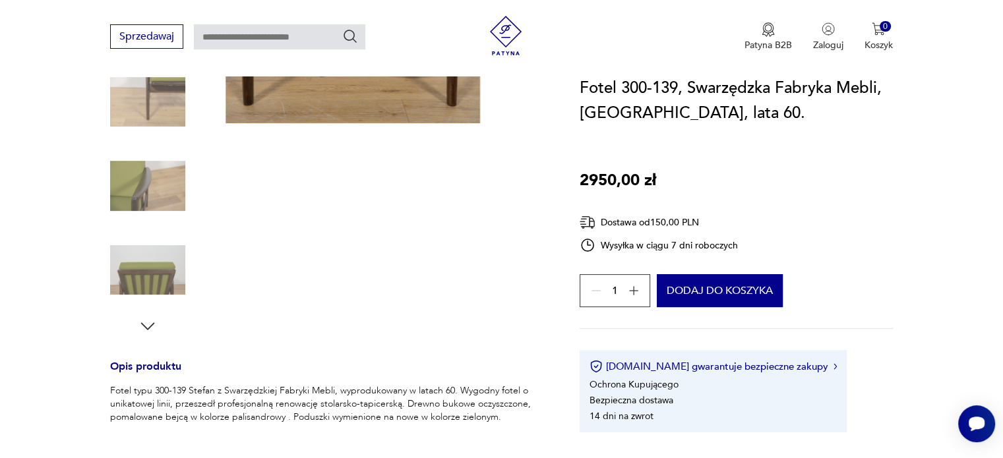
click at [150, 326] on icon "button" at bounding box center [148, 326] width 20 height 20
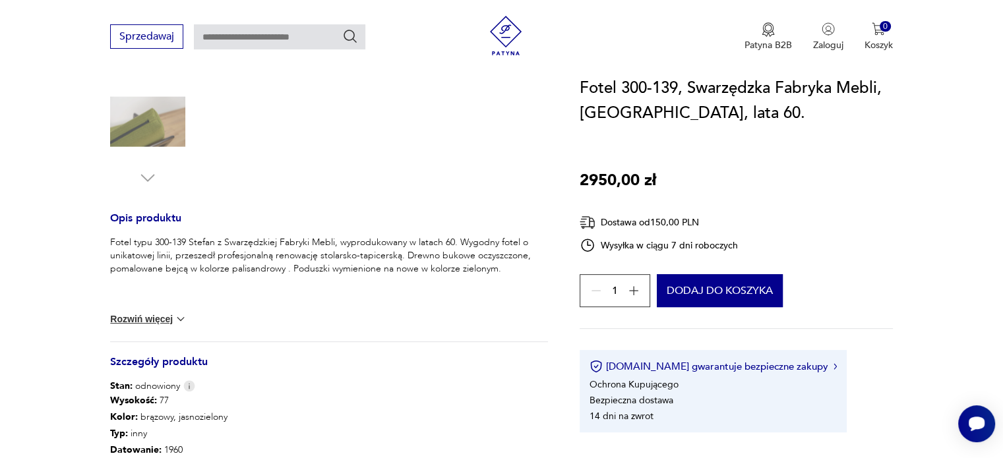
scroll to position [527, 0]
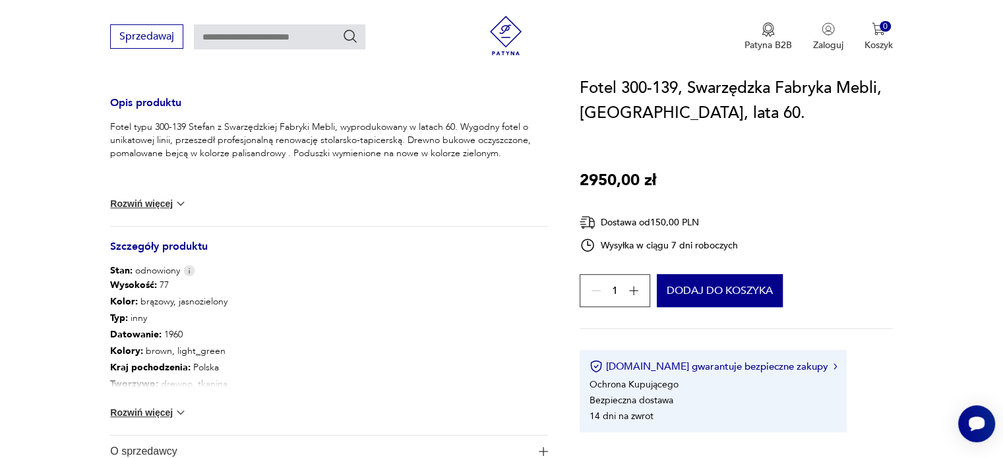
click at [175, 413] on img at bounding box center [180, 412] width 13 height 13
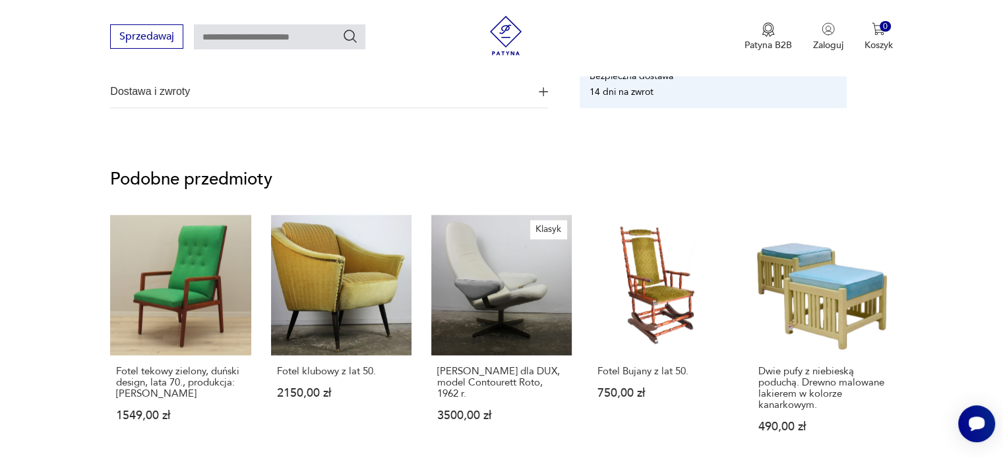
scroll to position [1187, 0]
